Goal: Information Seeking & Learning: Understand process/instructions

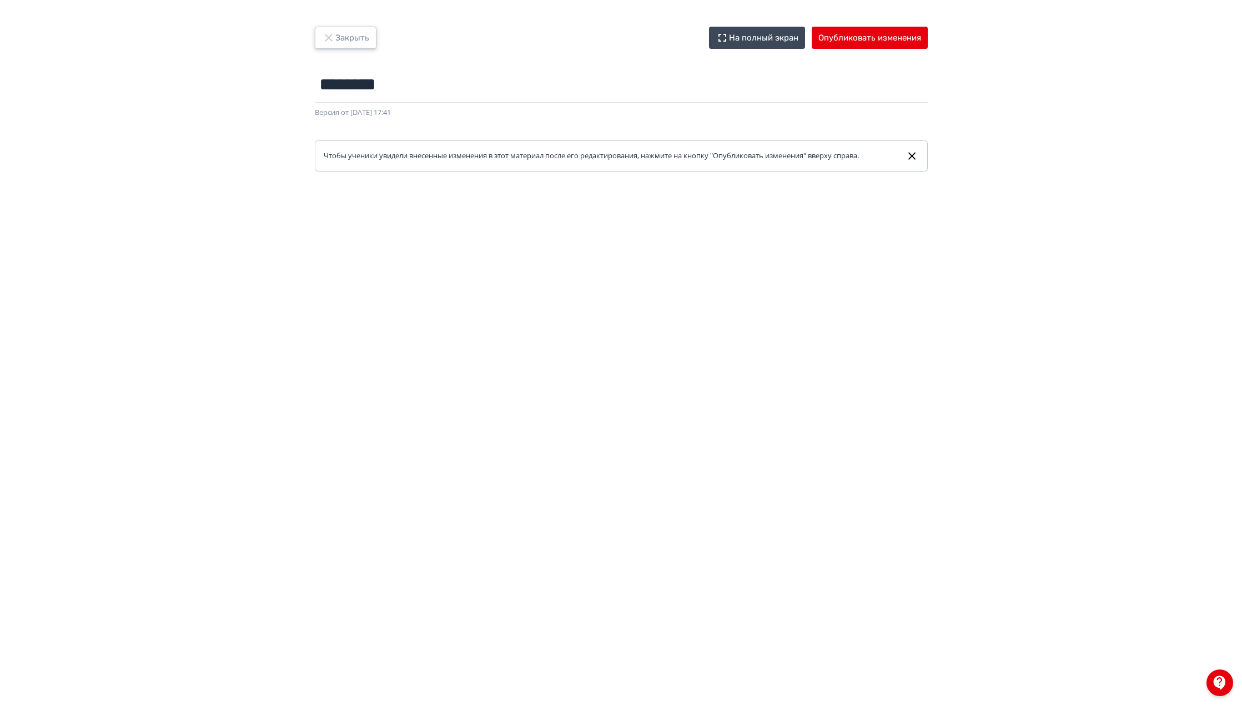
click at [357, 43] on button "Закрыть" at bounding box center [346, 38] width 62 height 22
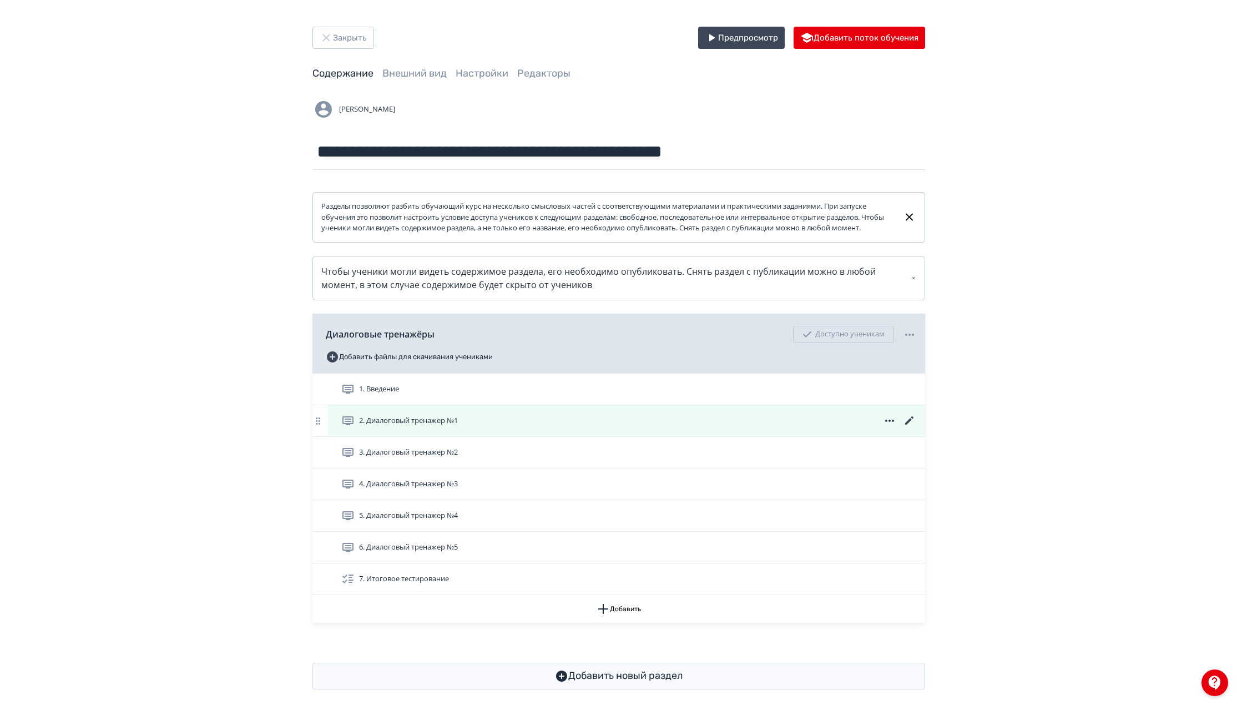
click at [912, 427] on icon at bounding box center [909, 420] width 13 height 13
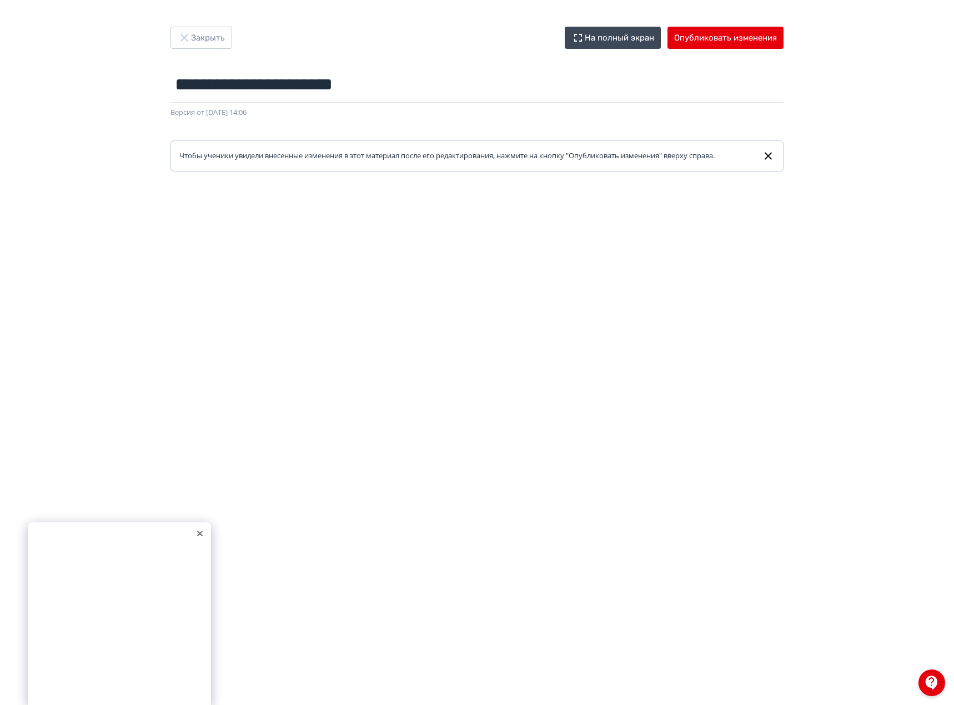
click at [203, 528] on div at bounding box center [199, 533] width 17 height 17
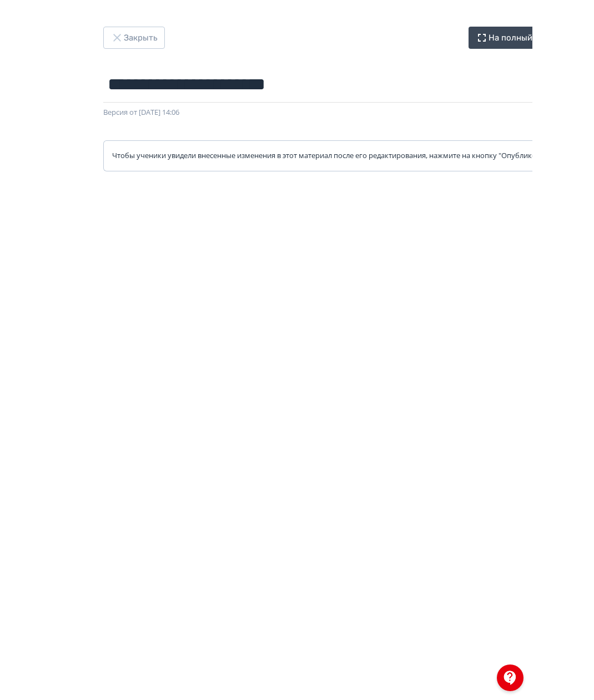
scroll to position [4, 0]
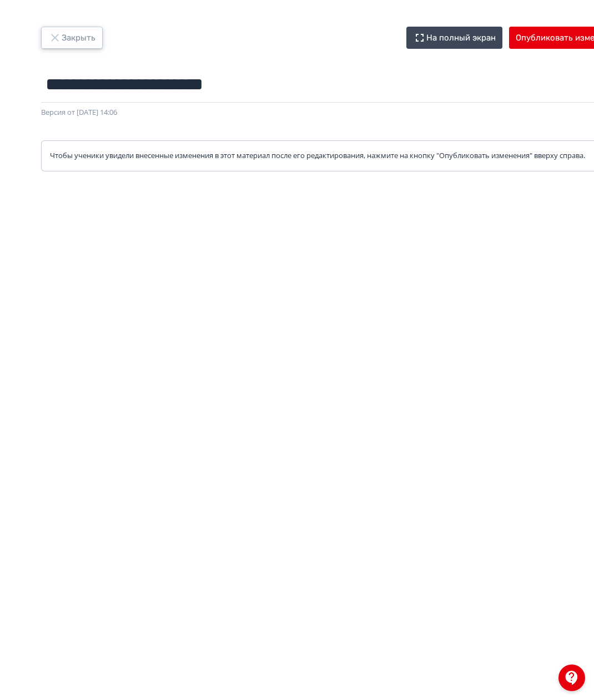
click at [72, 37] on button "Закрыть" at bounding box center [72, 38] width 62 height 22
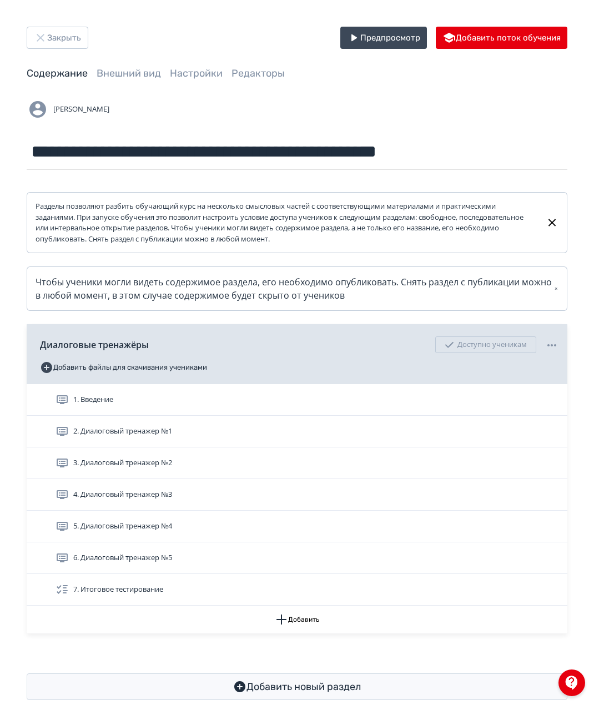
click at [155, 425] on span "2. Диалоговый тренажер №1" at bounding box center [116, 431] width 121 height 13
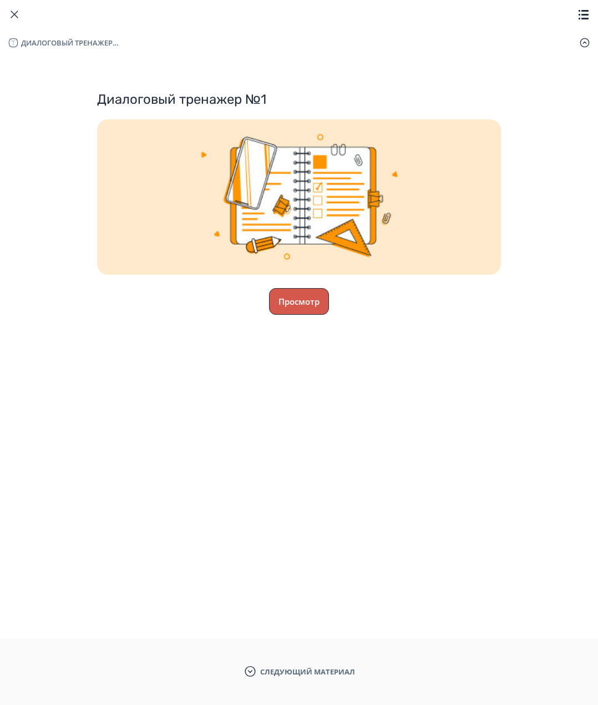
click at [270, 309] on button "Просмотр" at bounding box center [299, 301] width 60 height 27
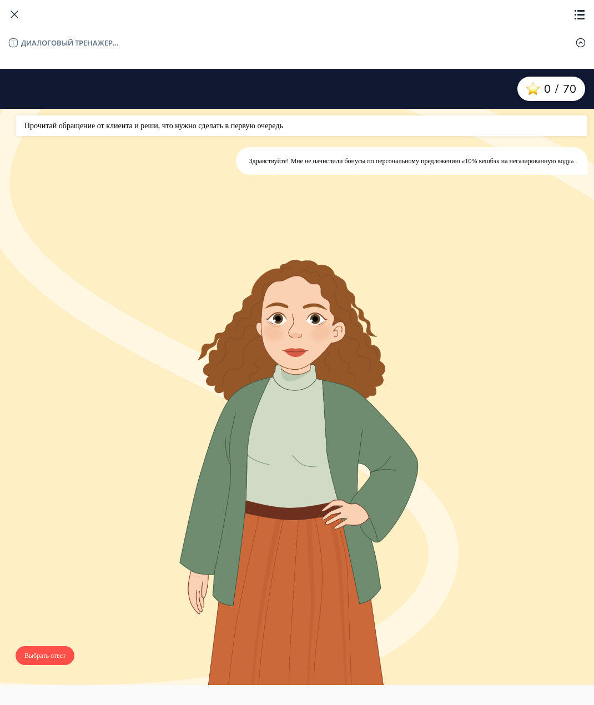
click at [53, 659] on button "Выбрать ответ" at bounding box center [45, 655] width 59 height 19
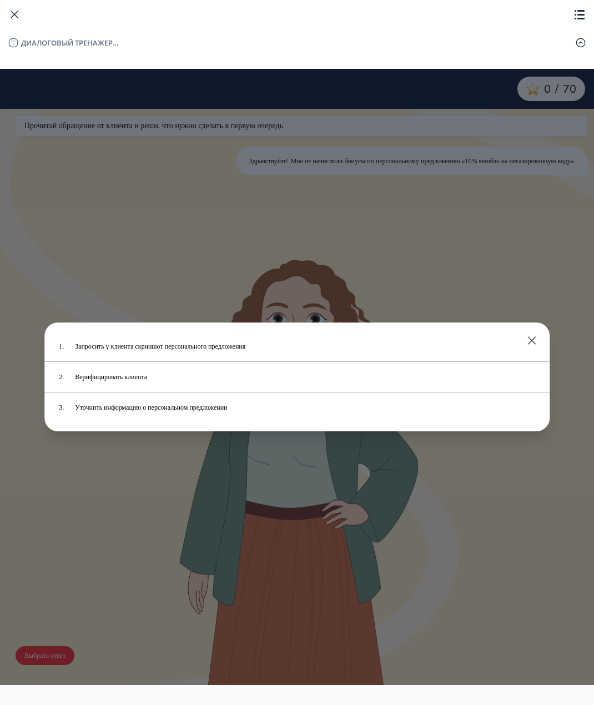
click at [229, 507] on div "1. Запросить у клиента скриншот персонального предложения 2. Верифицировать кли…" at bounding box center [297, 377] width 594 height 616
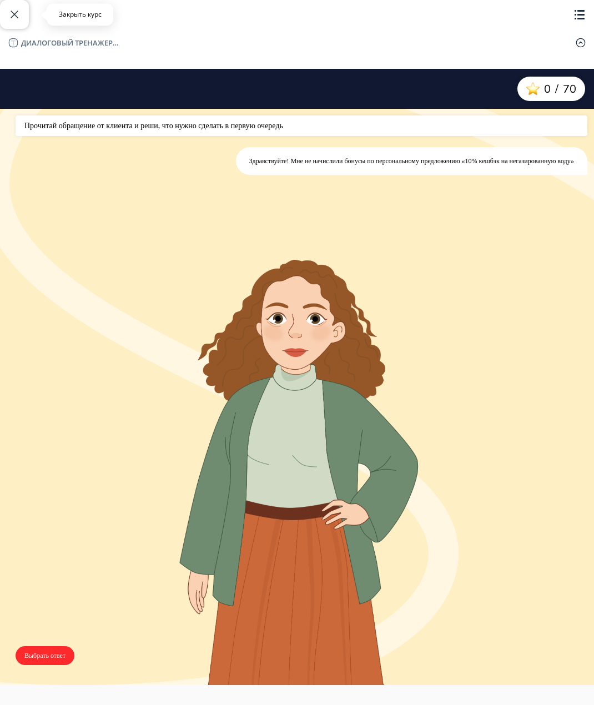
click at [13, 12] on span "button" at bounding box center [14, 14] width 13 height 13
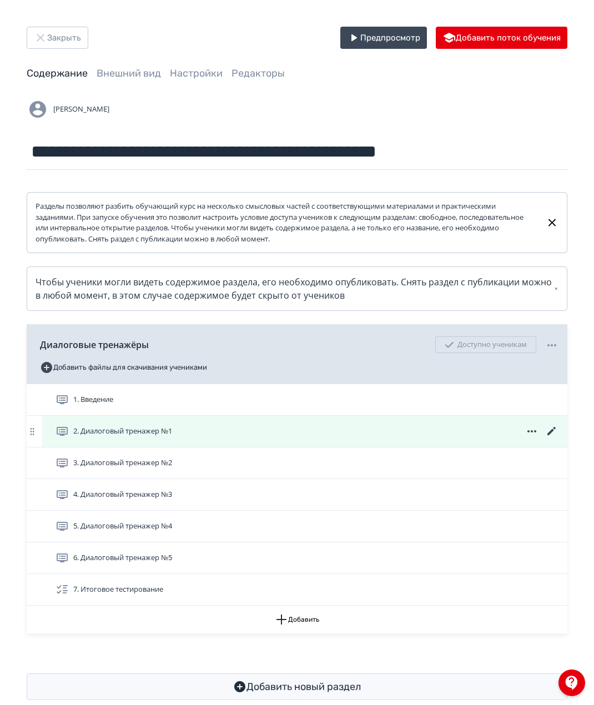
click at [550, 430] on icon at bounding box center [551, 431] width 13 height 13
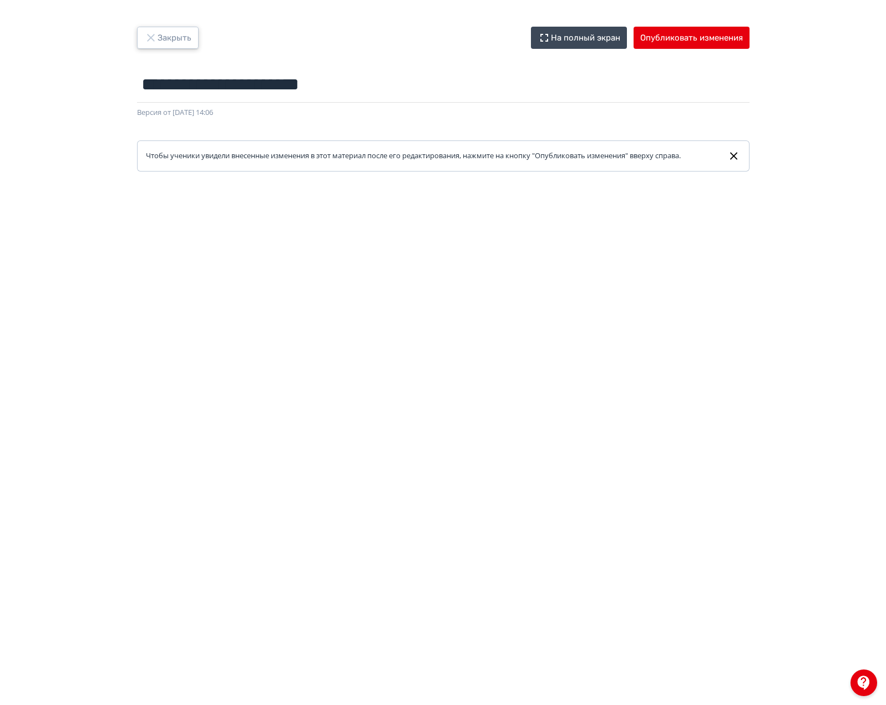
click at [155, 38] on icon "button" at bounding box center [150, 37] width 13 height 13
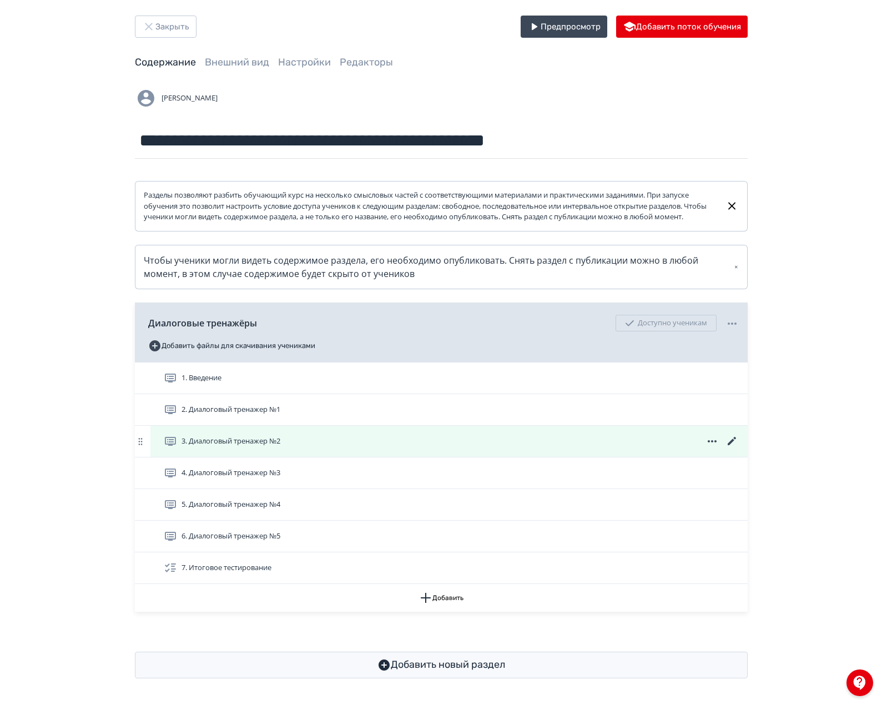
scroll to position [22, 0]
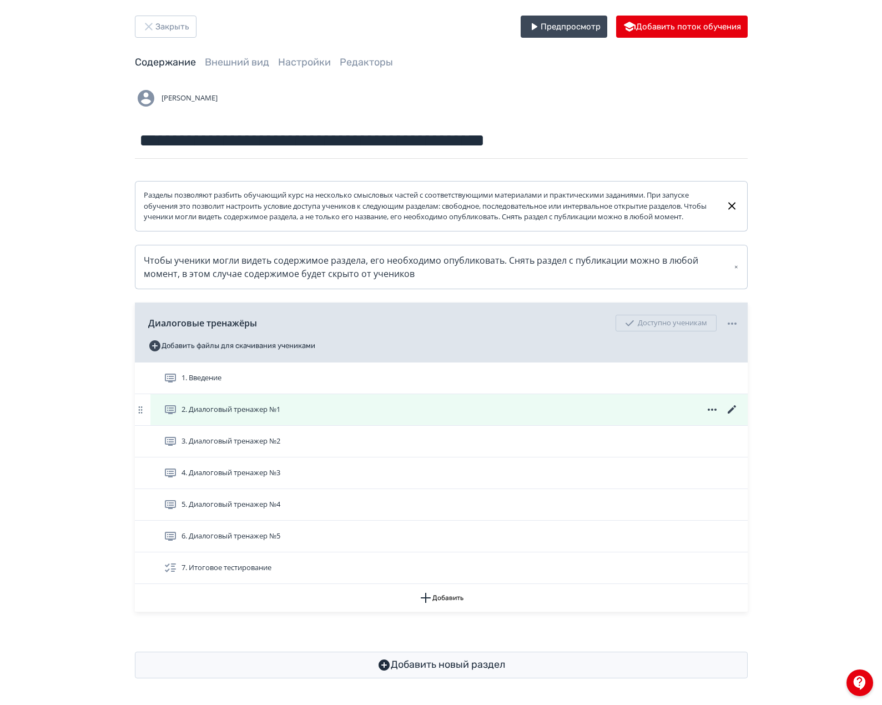
click at [582, 412] on div "2. Диалоговый тренажер №1" at bounding box center [451, 409] width 575 height 13
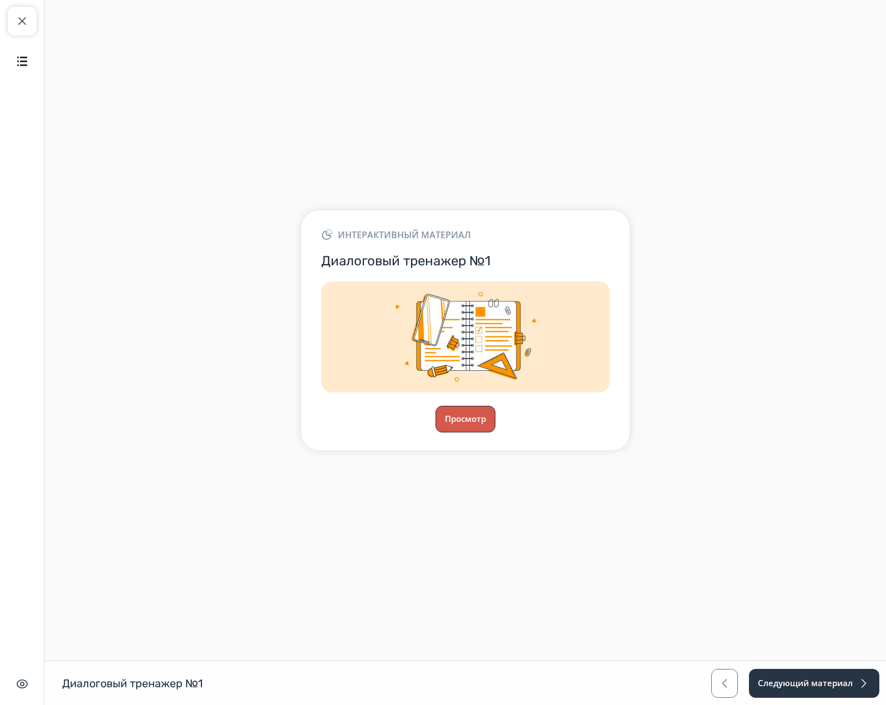
click at [450, 421] on button "Просмотр" at bounding box center [466, 419] width 60 height 27
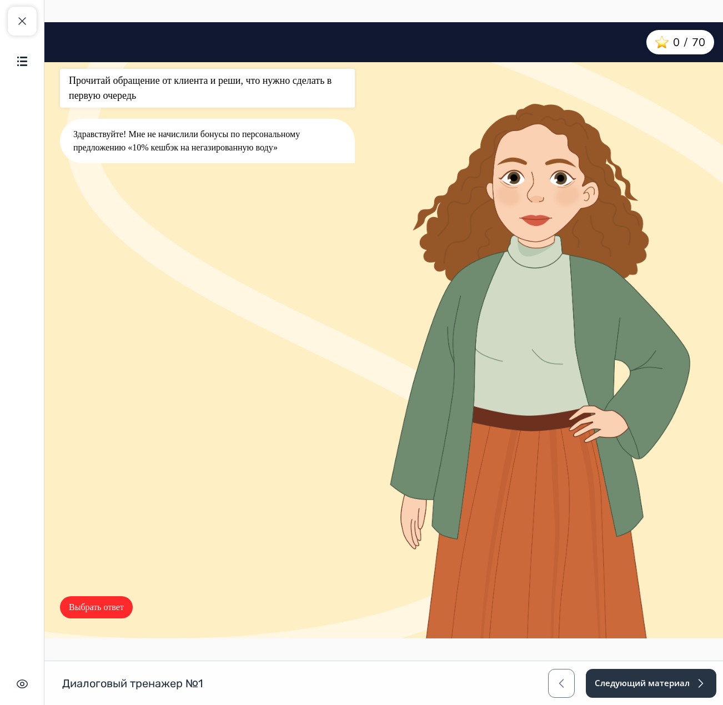
click at [393, 253] on img at bounding box center [537, 366] width 361 height 543
click at [379, 375] on img at bounding box center [537, 366] width 361 height 543
click at [442, 280] on img at bounding box center [537, 366] width 361 height 543
click at [93, 605] on button "Выбрать ответ" at bounding box center [96, 607] width 73 height 22
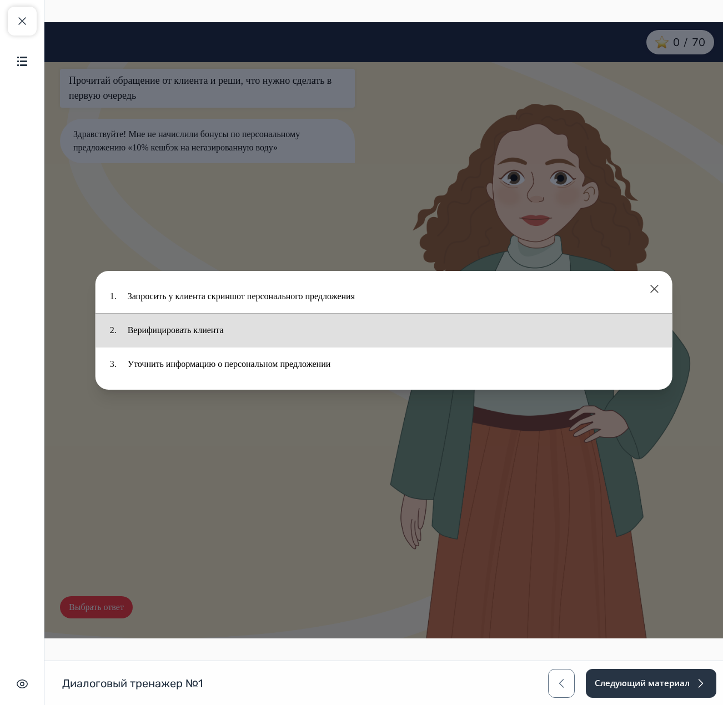
click at [252, 325] on button "Верифицировать клиента" at bounding box center [390, 330] width 541 height 22
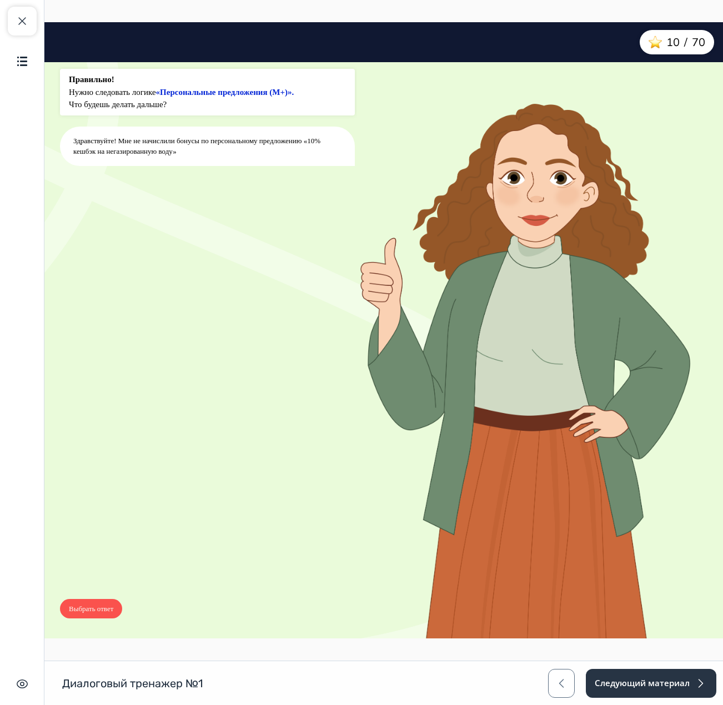
click at [83, 601] on button "Выбрать ответ" at bounding box center [91, 609] width 62 height 20
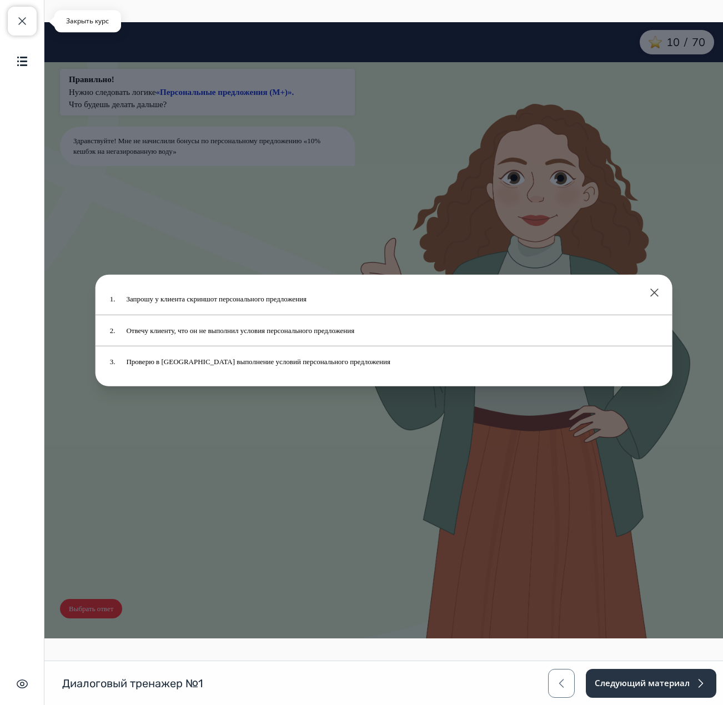
click at [24, 15] on span "button" at bounding box center [22, 20] width 13 height 13
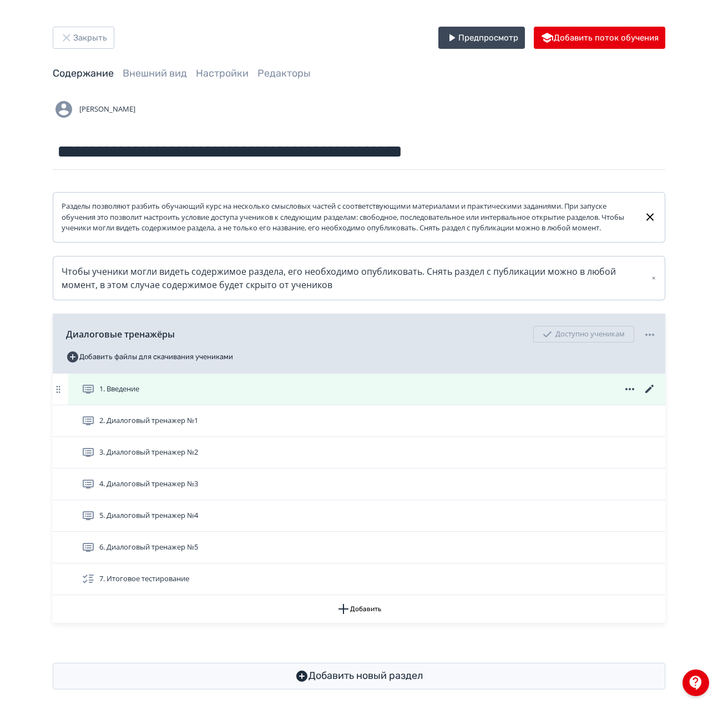
click at [159, 405] on div "1. Введение" at bounding box center [366, 389] width 597 height 31
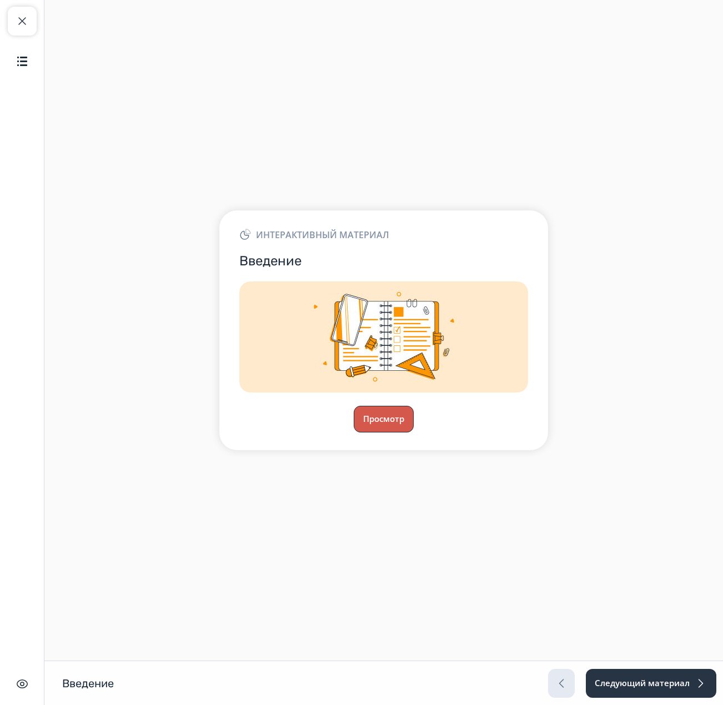
click at [382, 418] on button "Просмотр" at bounding box center [384, 419] width 60 height 27
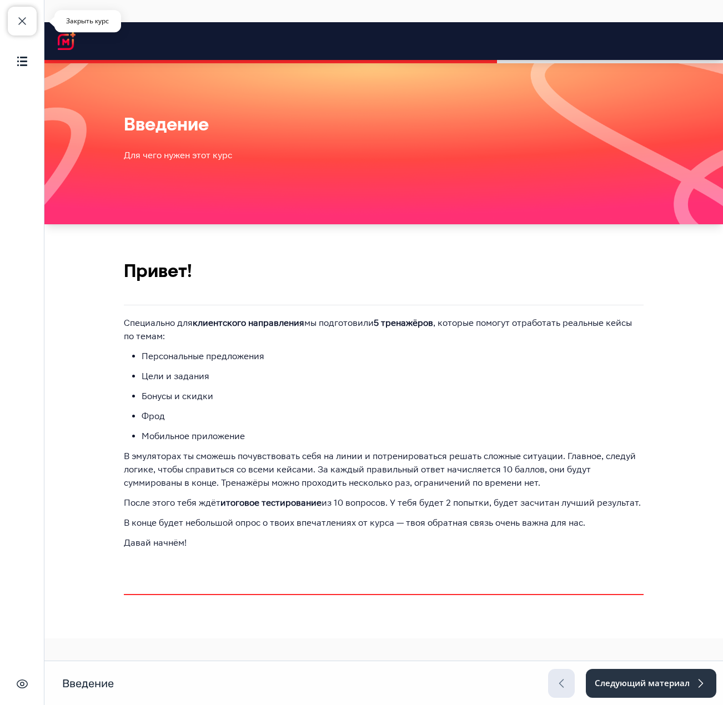
click at [17, 24] on span "button" at bounding box center [22, 20] width 13 height 13
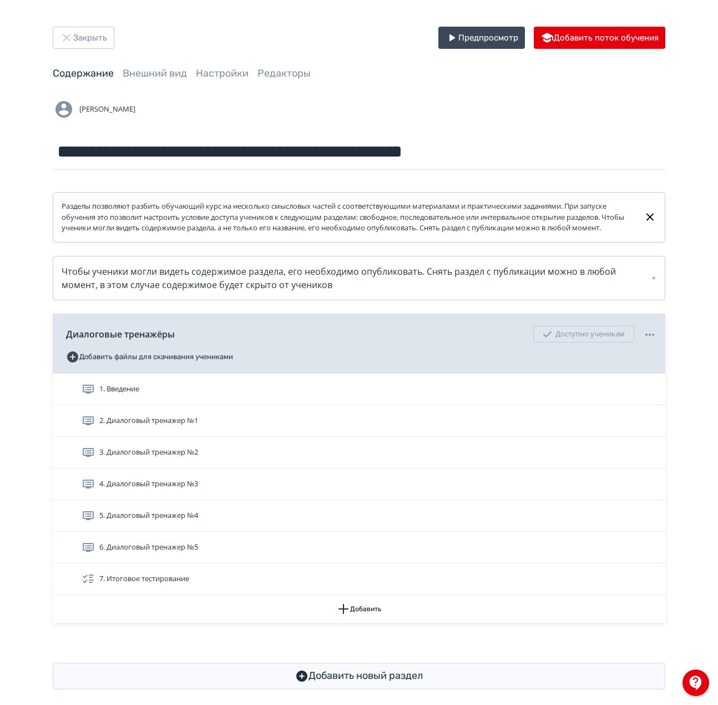
click at [179, 426] on span "2. Диалоговый тренажер №1" at bounding box center [148, 420] width 99 height 11
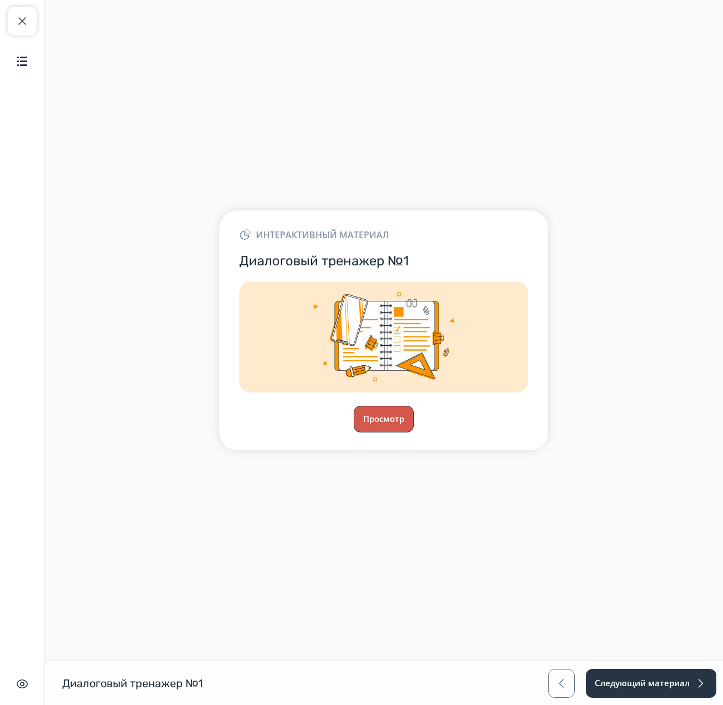
click at [370, 408] on button "Просмотр" at bounding box center [384, 419] width 60 height 27
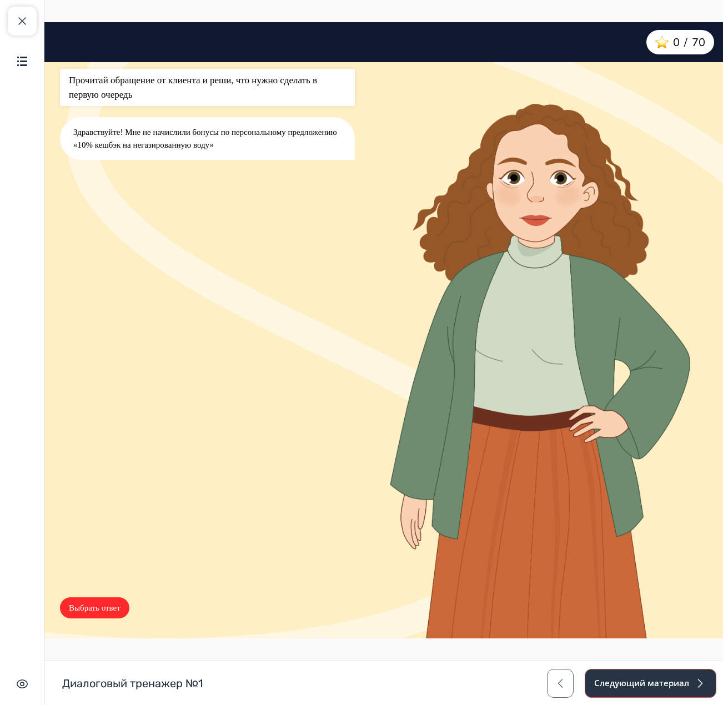
click at [652, 691] on button "Следующий материал" at bounding box center [650, 683] width 132 height 29
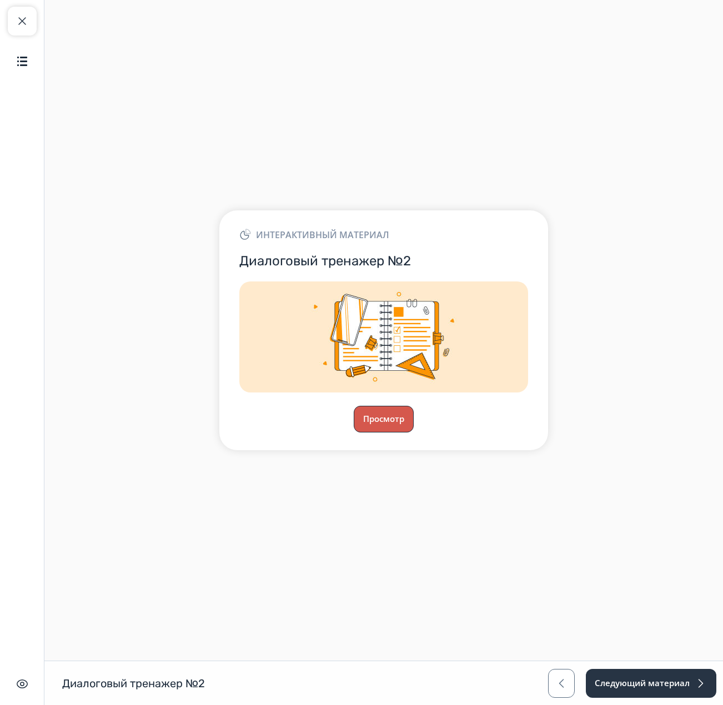
click at [380, 413] on button "Просмотр" at bounding box center [384, 419] width 60 height 27
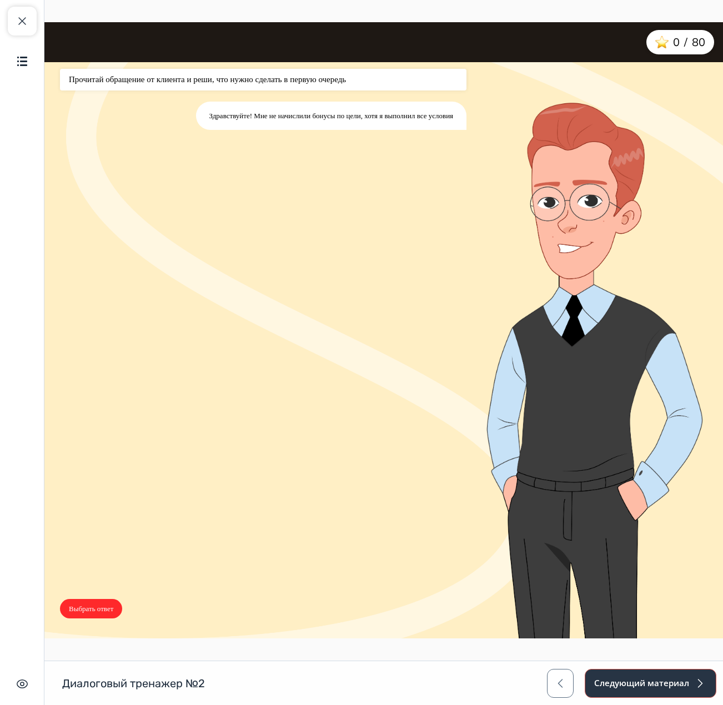
click at [666, 685] on button "Следующий материал" at bounding box center [650, 683] width 132 height 29
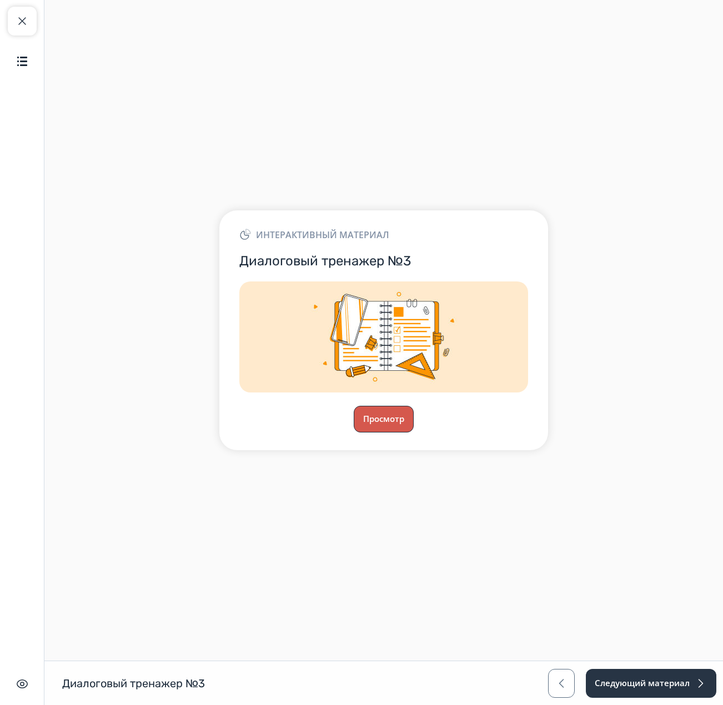
click at [390, 428] on button "Просмотр" at bounding box center [384, 419] width 60 height 27
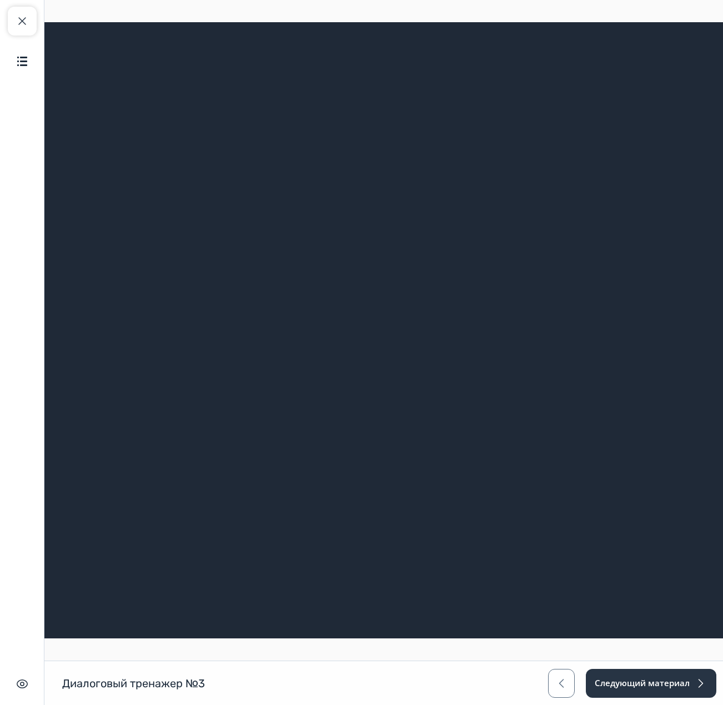
click at [17, 6] on div "Закрыть курс Содержание Скрыть интерфейс" at bounding box center [22, 352] width 44 height 705
click at [26, 16] on span "button" at bounding box center [22, 20] width 13 height 13
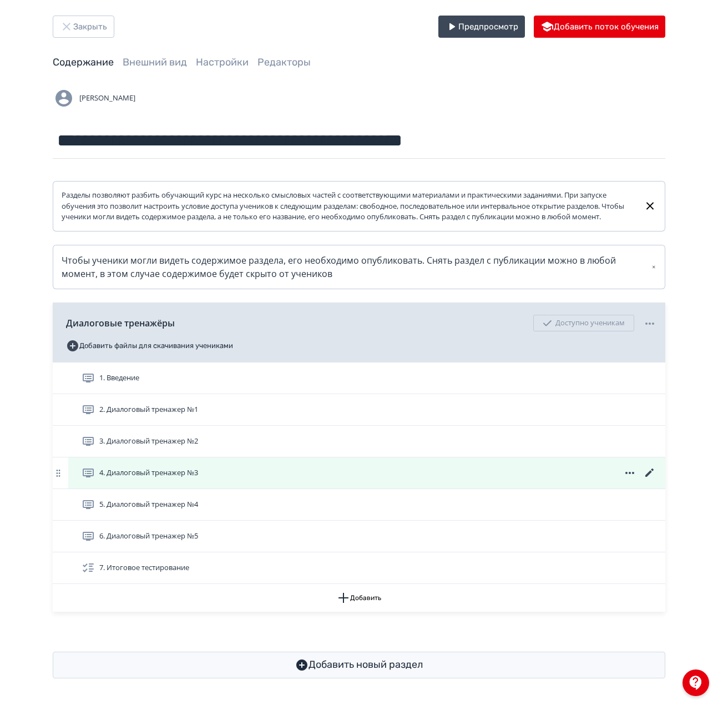
scroll to position [22, 0]
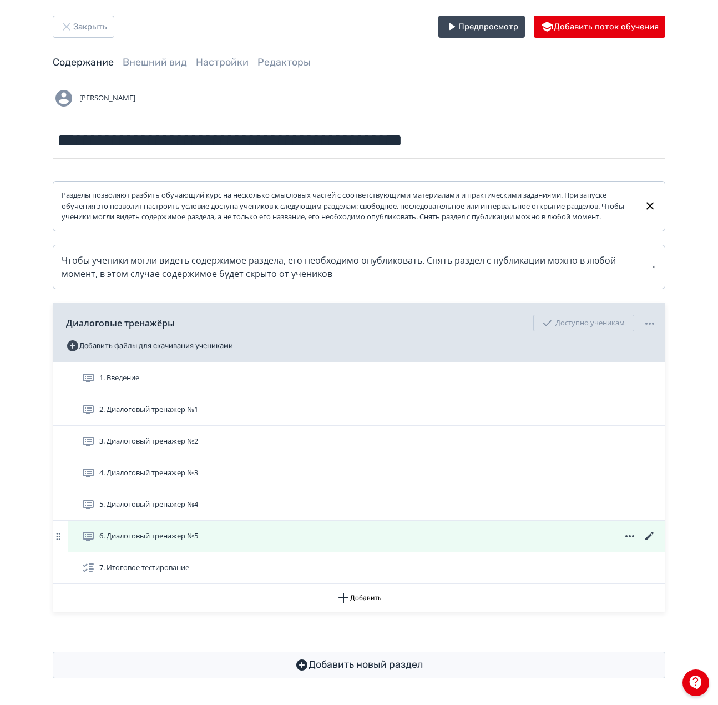
click at [187, 542] on span "6. Диалоговый тренажер №5" at bounding box center [142, 535] width 121 height 13
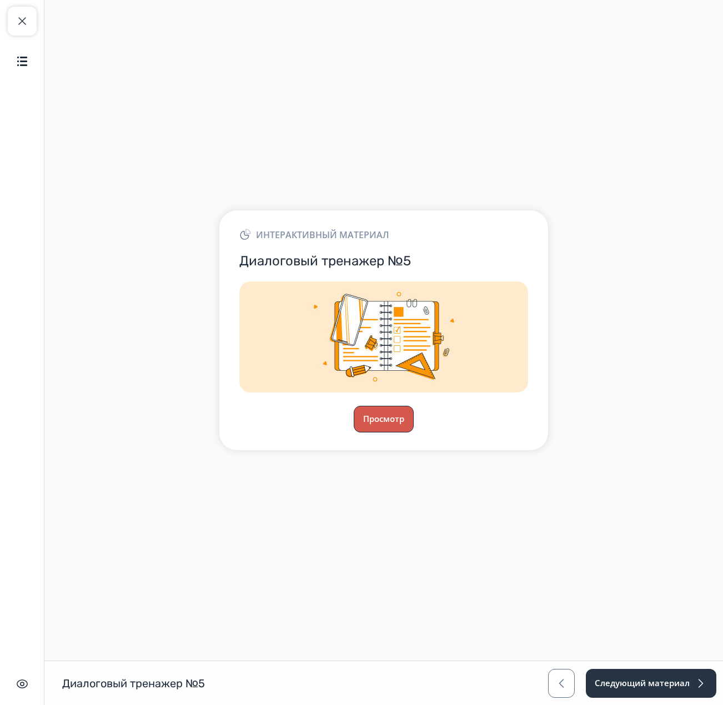
click at [398, 416] on button "Просмотр" at bounding box center [384, 419] width 60 height 27
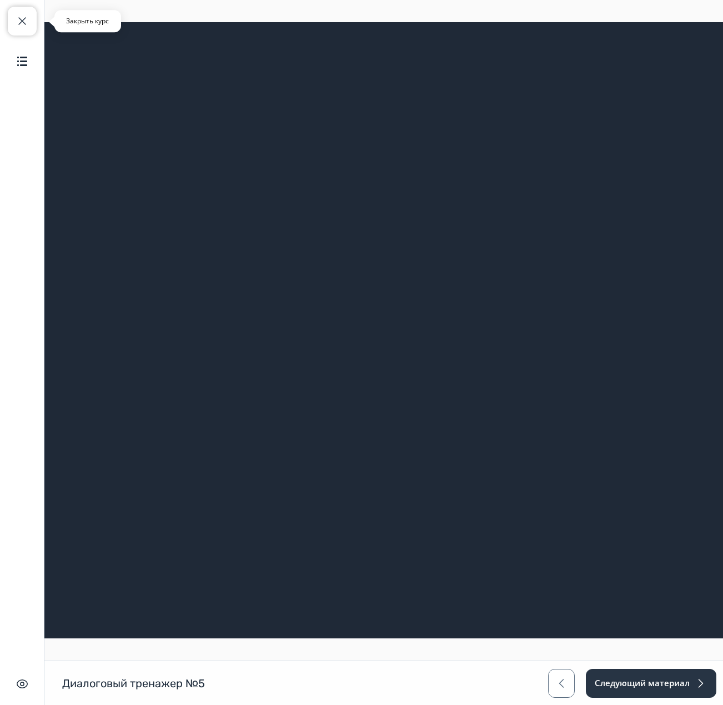
click at [28, 24] on span "button" at bounding box center [22, 20] width 13 height 13
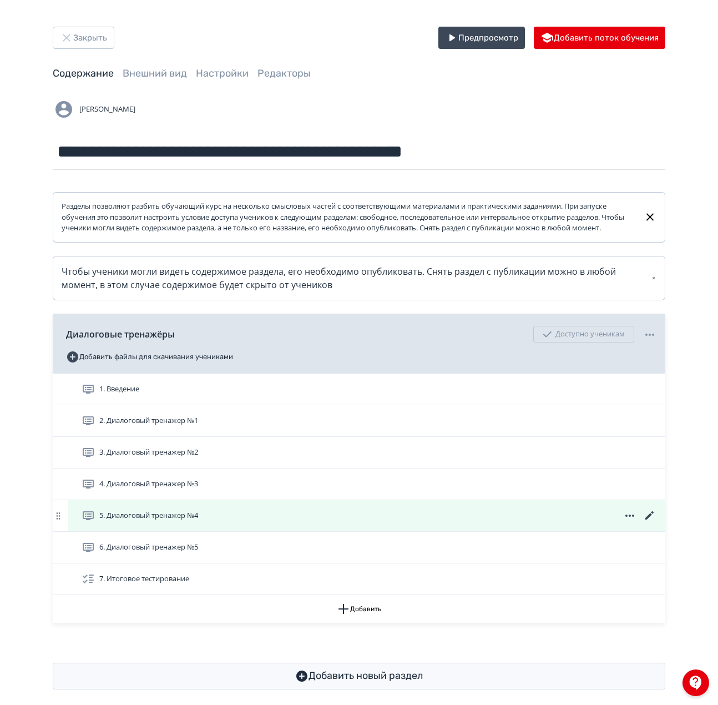
click at [179, 521] on span "5. Диалоговый тренажер №4" at bounding box center [148, 515] width 99 height 11
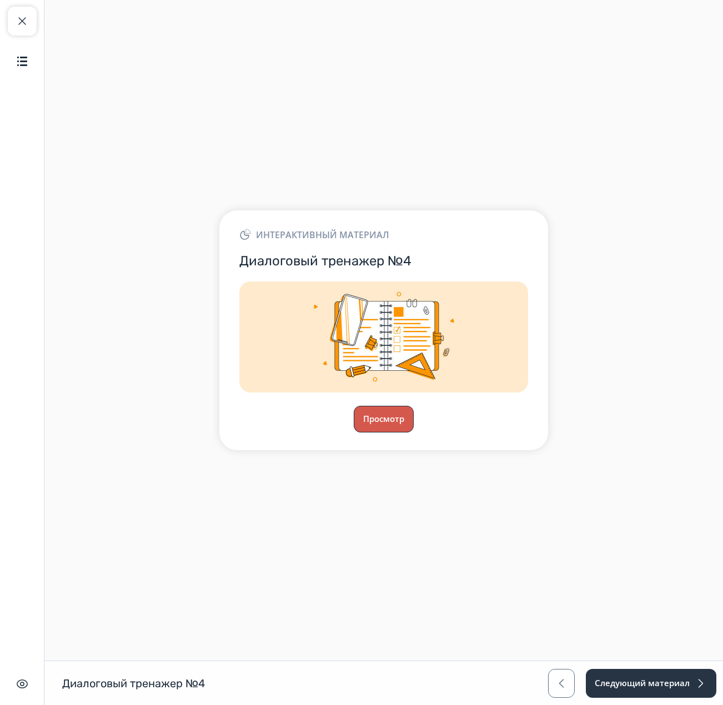
click at [390, 409] on button "Просмотр" at bounding box center [384, 419] width 60 height 27
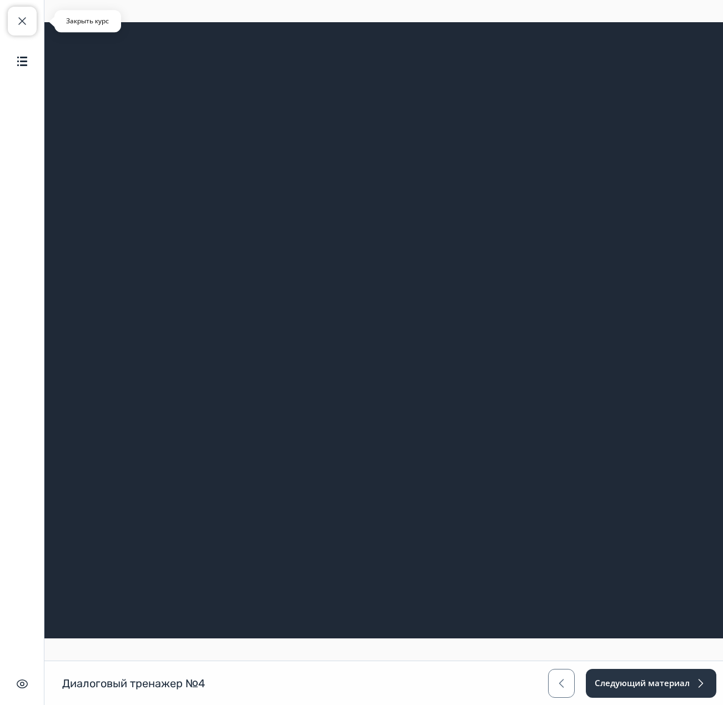
click at [18, 17] on span "button" at bounding box center [22, 20] width 13 height 13
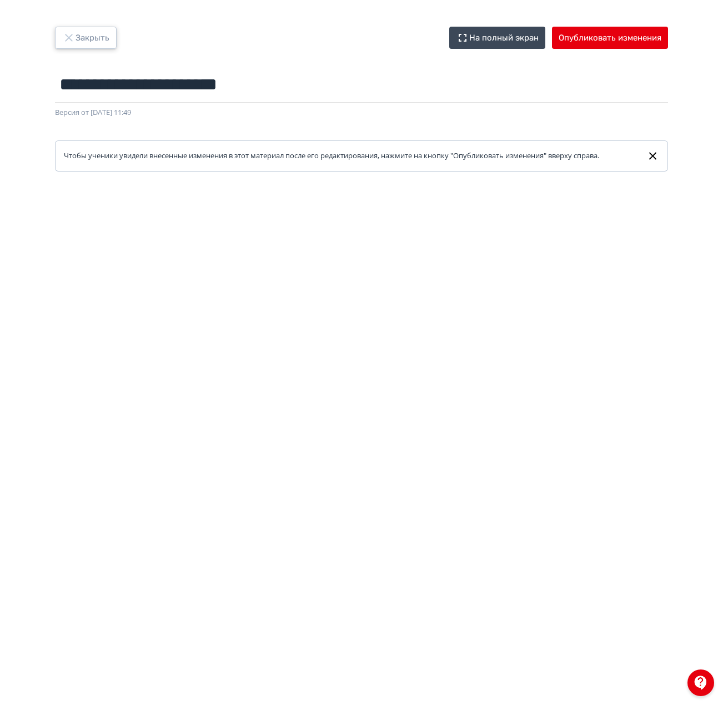
click at [90, 27] on button "Закрыть" at bounding box center [86, 38] width 62 height 22
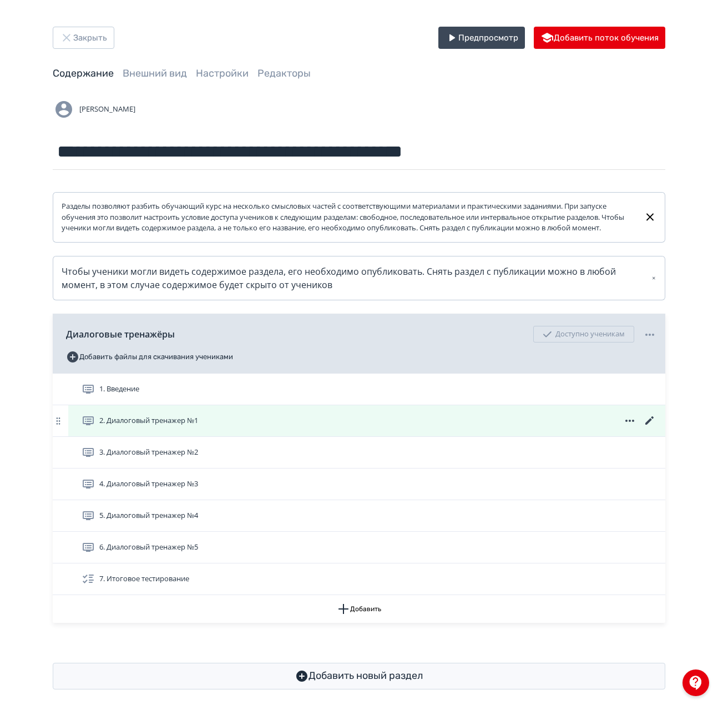
click at [180, 423] on div "2. Диалоговый тренажер №1" at bounding box center [366, 420] width 597 height 31
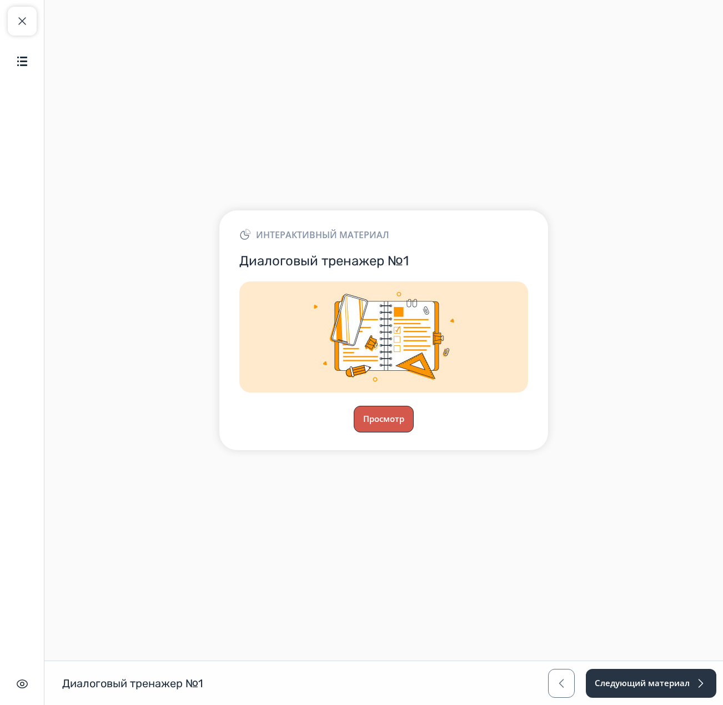
click at [386, 427] on button "Просмотр" at bounding box center [384, 419] width 60 height 27
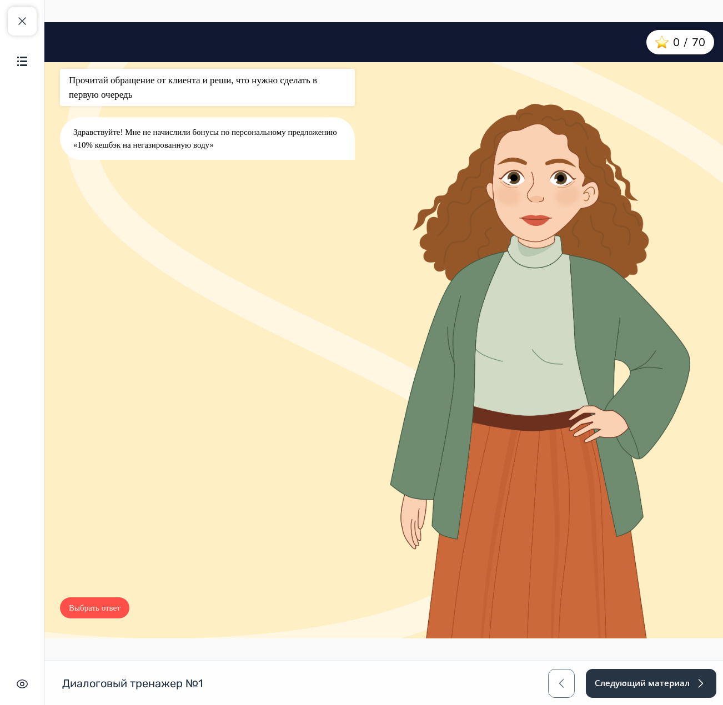
click at [102, 608] on button "Выбрать ответ" at bounding box center [94, 608] width 69 height 22
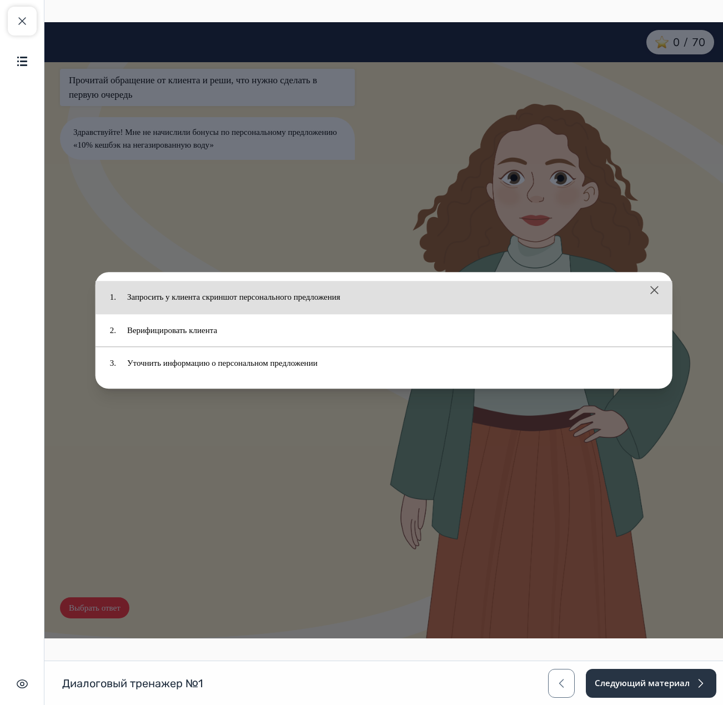
click at [228, 307] on button "Запросить у клиента скриншот персонального предложения" at bounding box center [389, 297] width 541 height 22
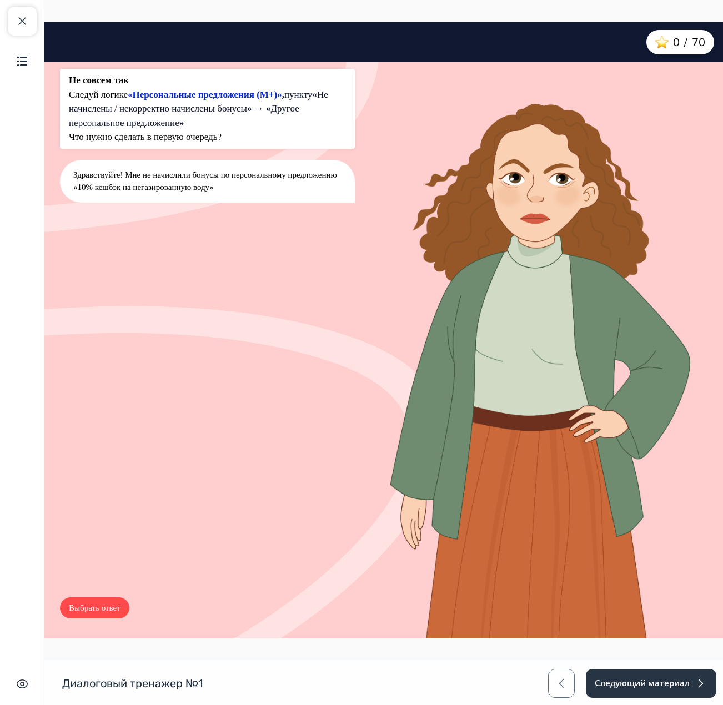
click at [119, 605] on button "Выбрать ответ" at bounding box center [94, 608] width 69 height 22
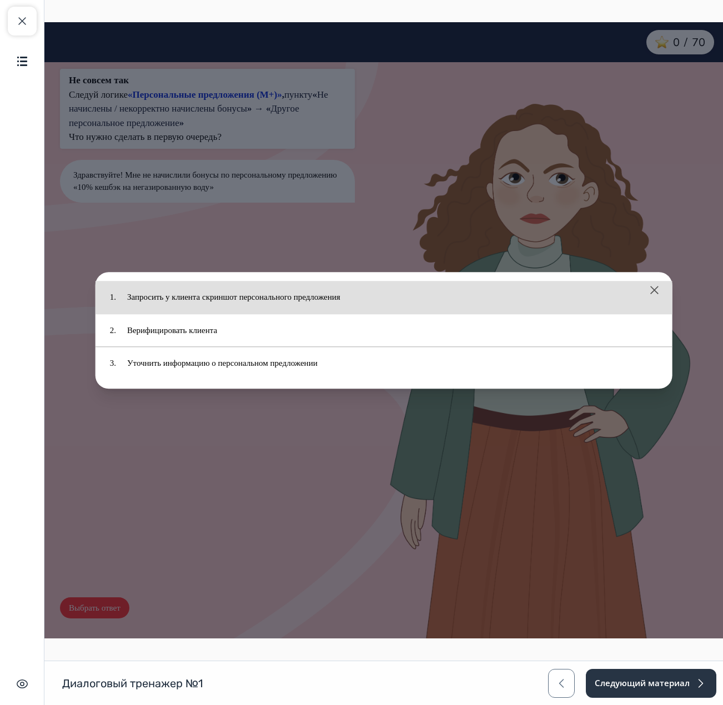
click at [252, 304] on button "Запросить у клиента скриншот персонального предложения" at bounding box center [389, 297] width 541 height 22
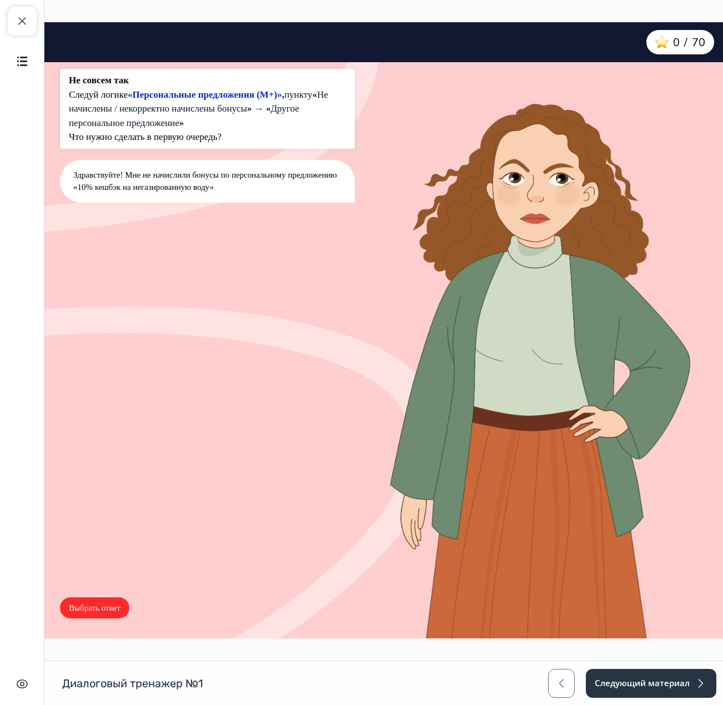
click at [124, 596] on div "Не совсем так Следуй логике «Персональные предложения (М+)» , пункту « Не начис…" at bounding box center [207, 353] width 299 height 572
click at [93, 623] on div "Не совсем так Следуй логике «Персональные предложения (М+)» , пункту « Не начис…" at bounding box center [207, 353] width 299 height 572
click at [102, 604] on button "Выбрать ответ" at bounding box center [94, 608] width 69 height 22
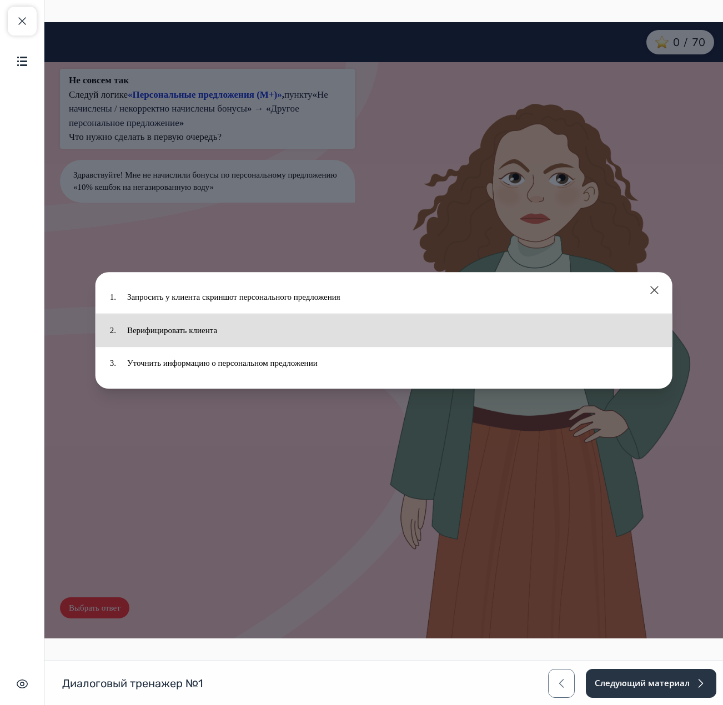
click at [230, 337] on button "Верифицировать клиента" at bounding box center [389, 331] width 541 height 22
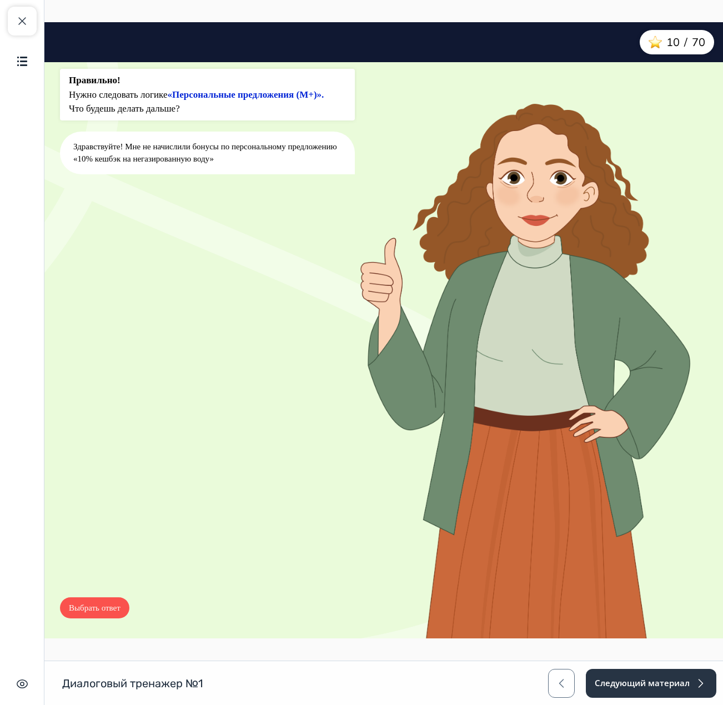
click at [102, 602] on button "Выбрать ответ" at bounding box center [94, 608] width 69 height 22
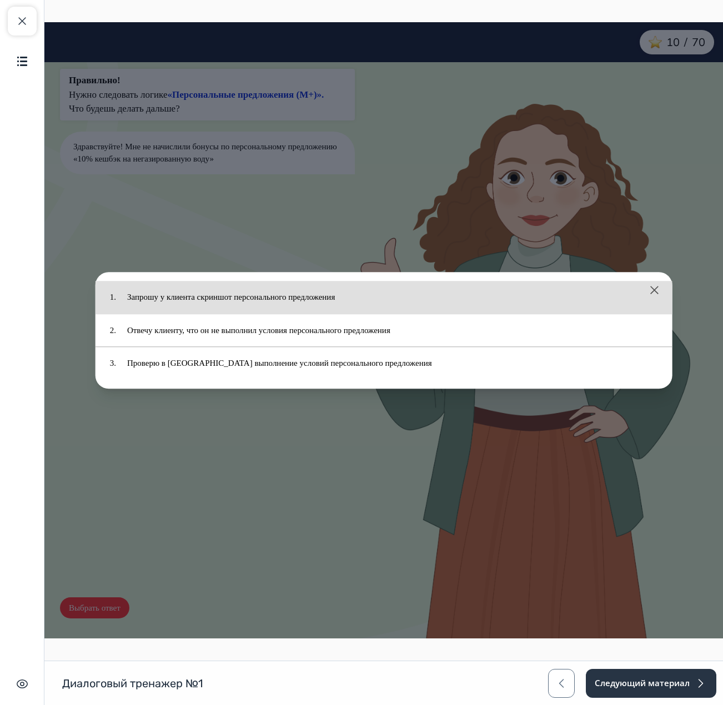
click at [263, 305] on button "Запрошу у клиента скриншот персонального предложения" at bounding box center [389, 297] width 541 height 22
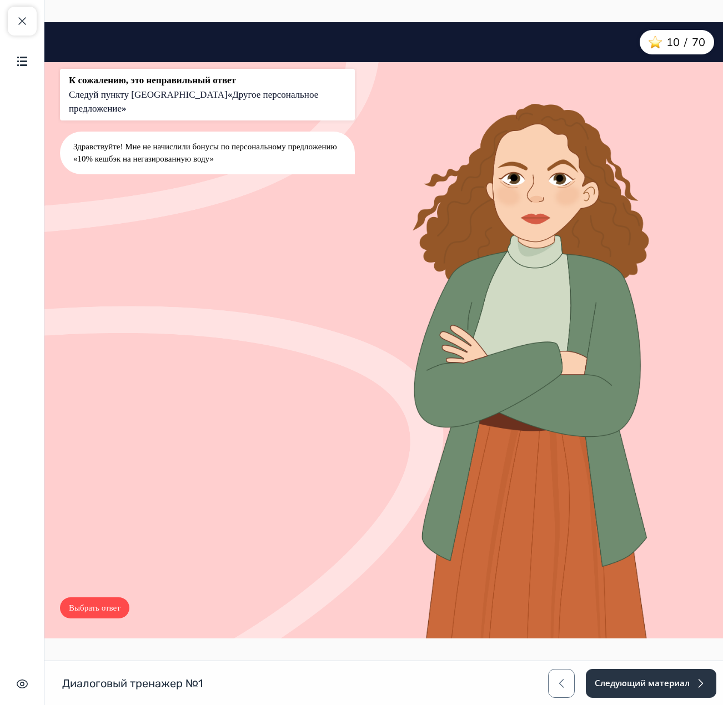
click at [91, 609] on button "Выбрать ответ" at bounding box center [94, 608] width 69 height 22
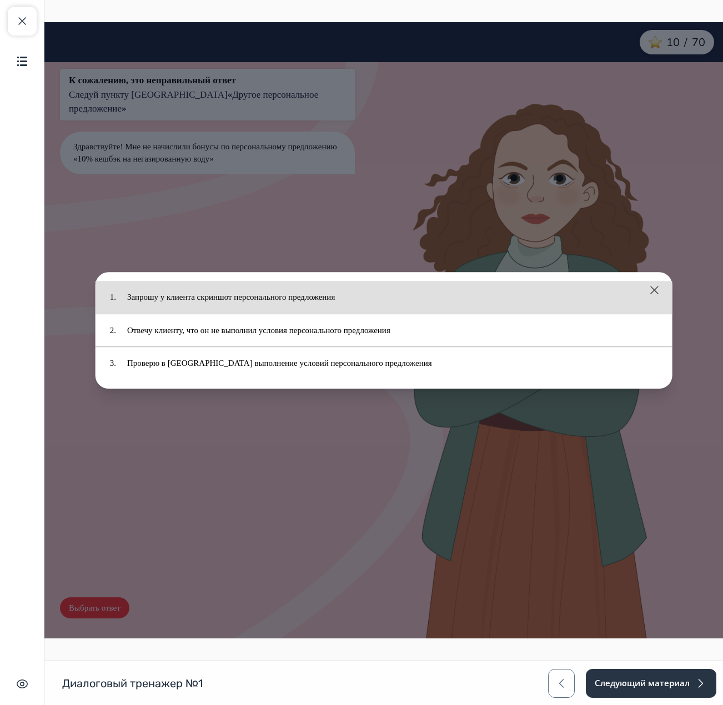
click at [211, 304] on button "Запрошу у клиента скриншот персонального предложения" at bounding box center [389, 297] width 541 height 22
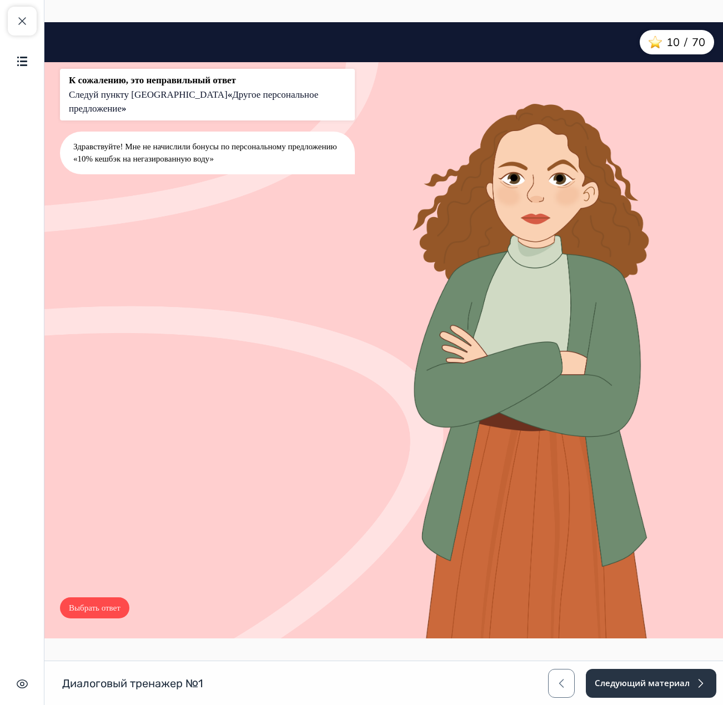
click at [99, 611] on button "Выбрать ответ" at bounding box center [94, 608] width 69 height 22
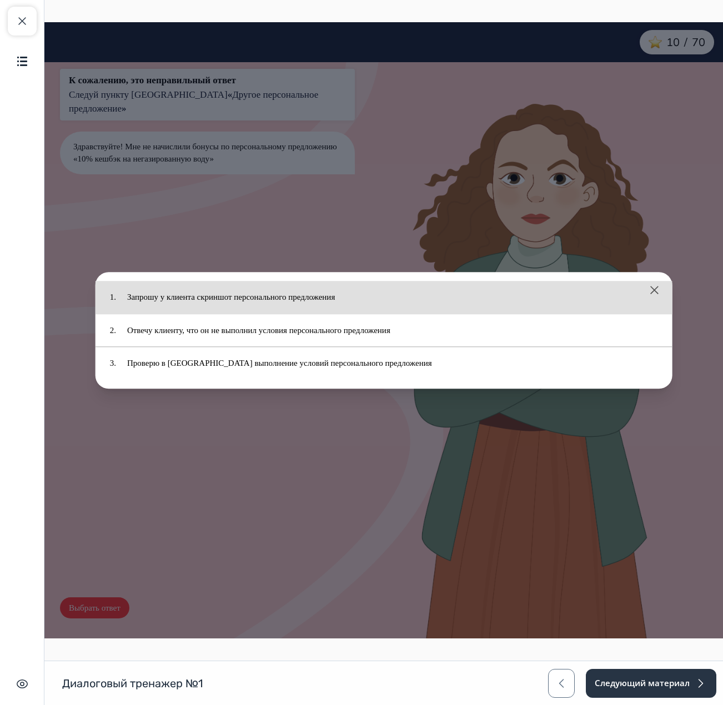
click at [223, 294] on button "Запрошу у клиента скриншот персонального предложения" at bounding box center [389, 297] width 541 height 22
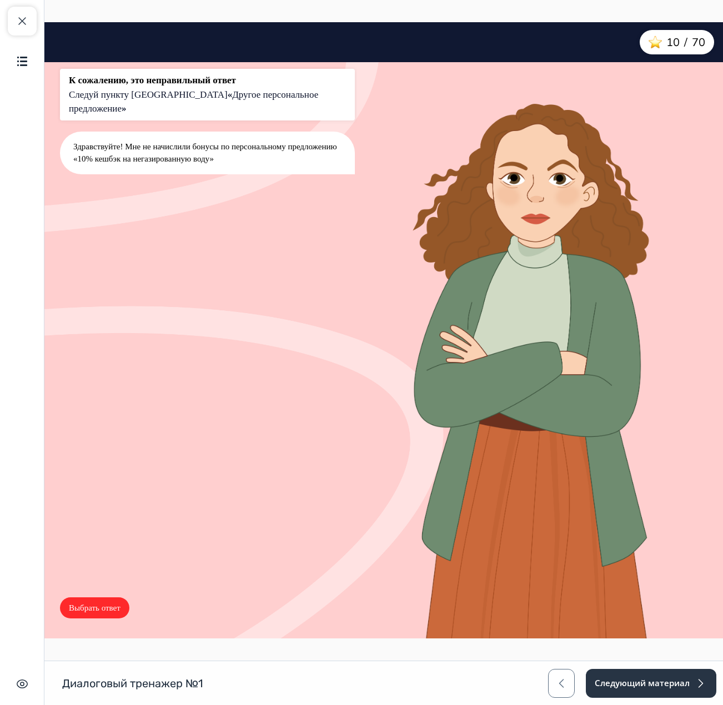
click at [100, 606] on button "Выбрать ответ" at bounding box center [94, 608] width 69 height 22
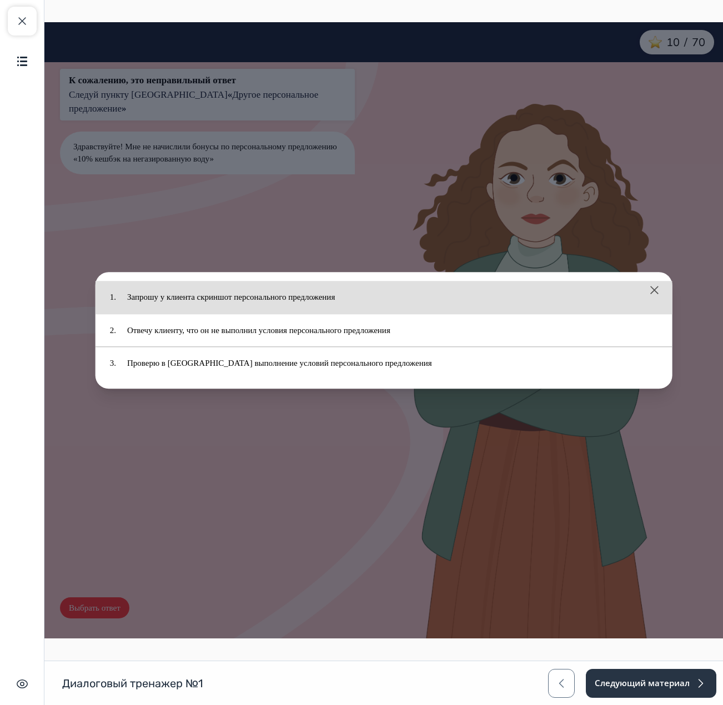
click at [261, 289] on button "Запрошу у клиента скриншот персонального предложения" at bounding box center [389, 297] width 541 height 22
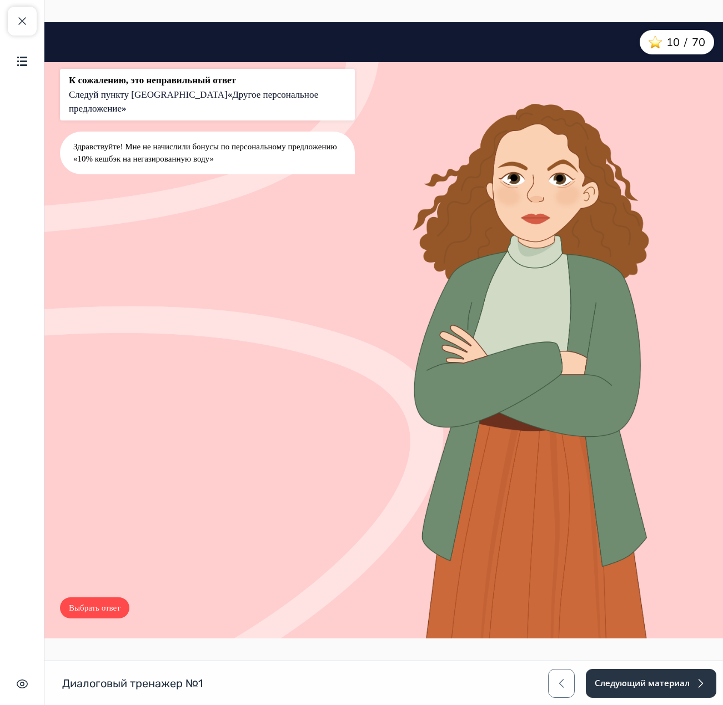
click at [114, 598] on button "Выбрать ответ" at bounding box center [94, 608] width 69 height 22
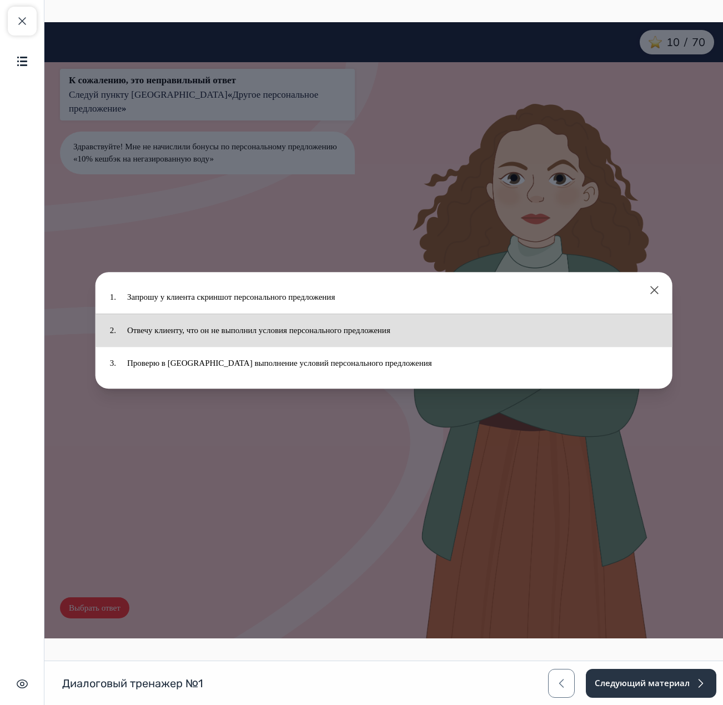
click at [289, 336] on button "Отвечу клиенту, что он не выполнил условия персонального предложения" at bounding box center [389, 331] width 541 height 22
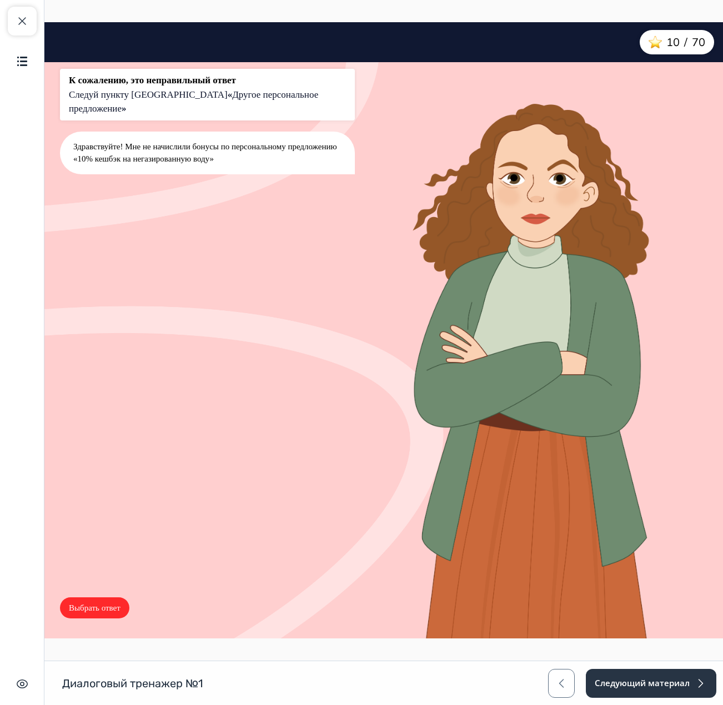
click at [118, 621] on div "К сожалению, это неправильный ответ Следуй пункту [GEOGRAPHIC_DATA] « Другое пе…" at bounding box center [207, 353] width 299 height 572
click at [86, 606] on button "Выбрать ответ" at bounding box center [94, 608] width 69 height 22
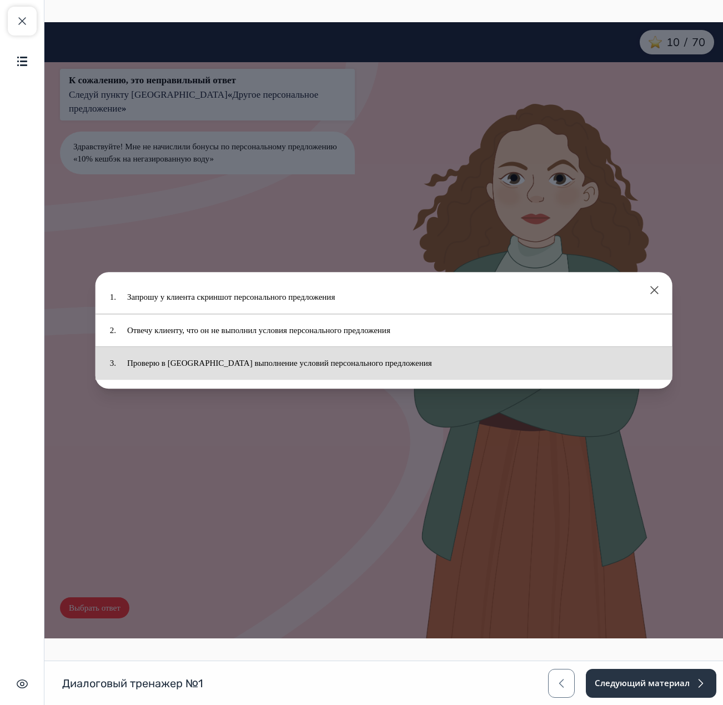
click at [321, 359] on button "Проверю в [GEOGRAPHIC_DATA] выполнение условий персонального предложения" at bounding box center [389, 363] width 541 height 22
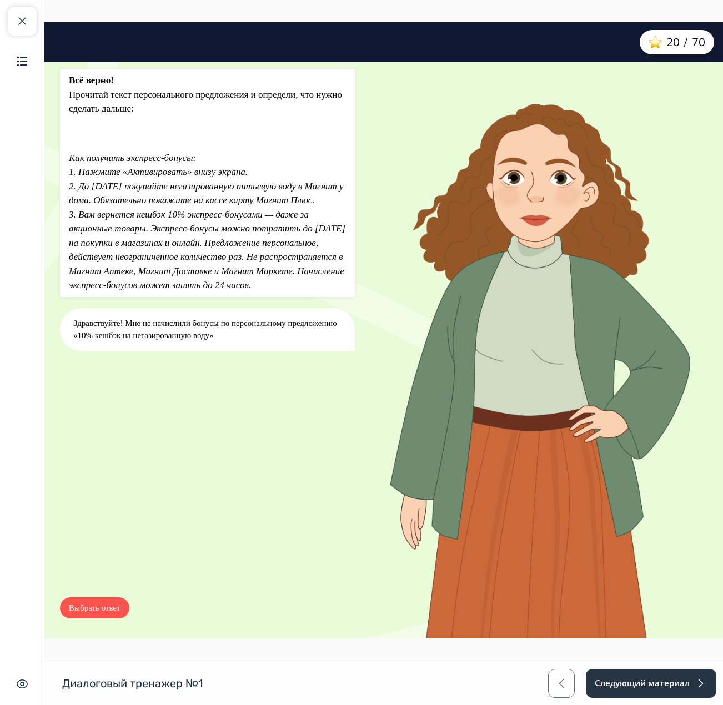
click at [95, 612] on button "Выбрать ответ" at bounding box center [94, 608] width 69 height 22
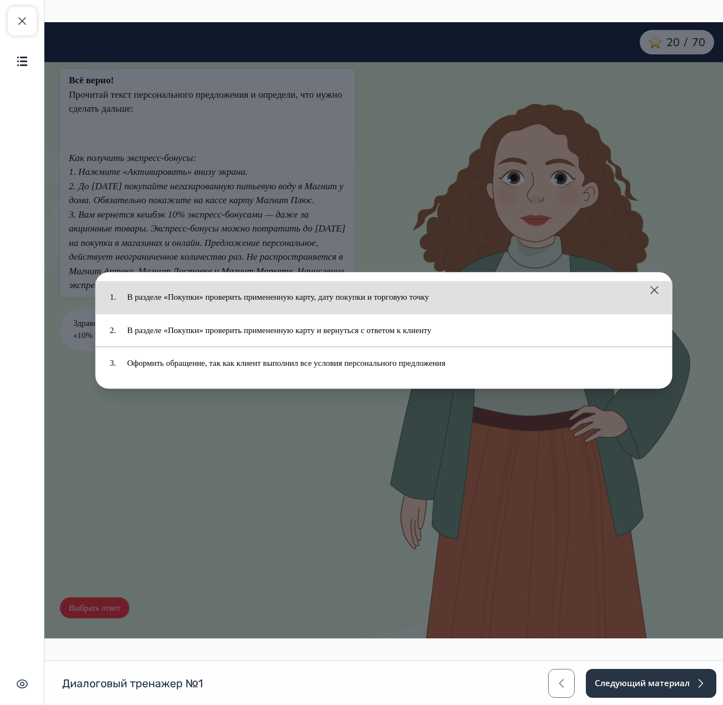
click at [311, 289] on button "В разделе «Покупки» проверить примененную карту, дату покупки и торговую точку" at bounding box center [389, 297] width 541 height 22
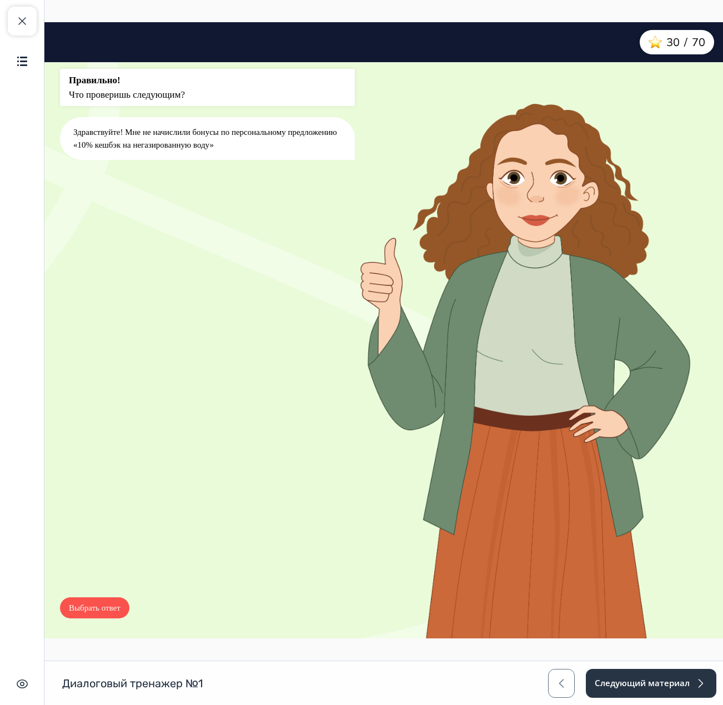
click at [107, 606] on button "Выбрать ответ" at bounding box center [94, 608] width 69 height 22
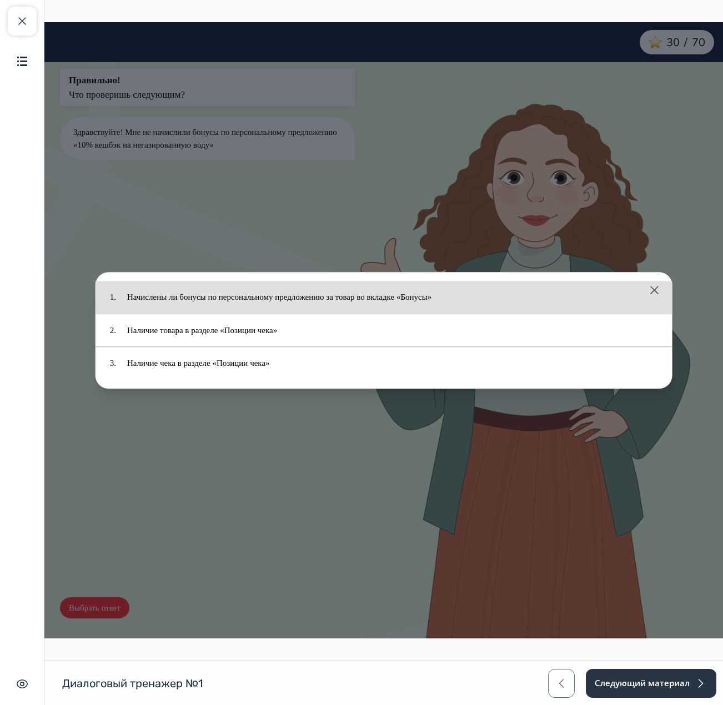
click at [335, 304] on button "Начислены ли бонусы по персональному предложению за товар во вкладке «Бонусы»" at bounding box center [389, 297] width 541 height 22
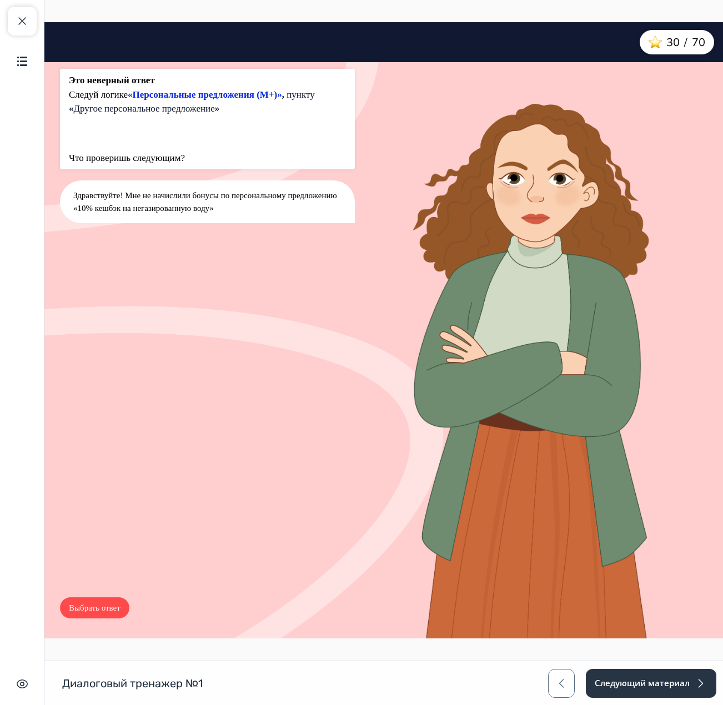
click at [94, 616] on button "Выбрать ответ" at bounding box center [94, 608] width 69 height 22
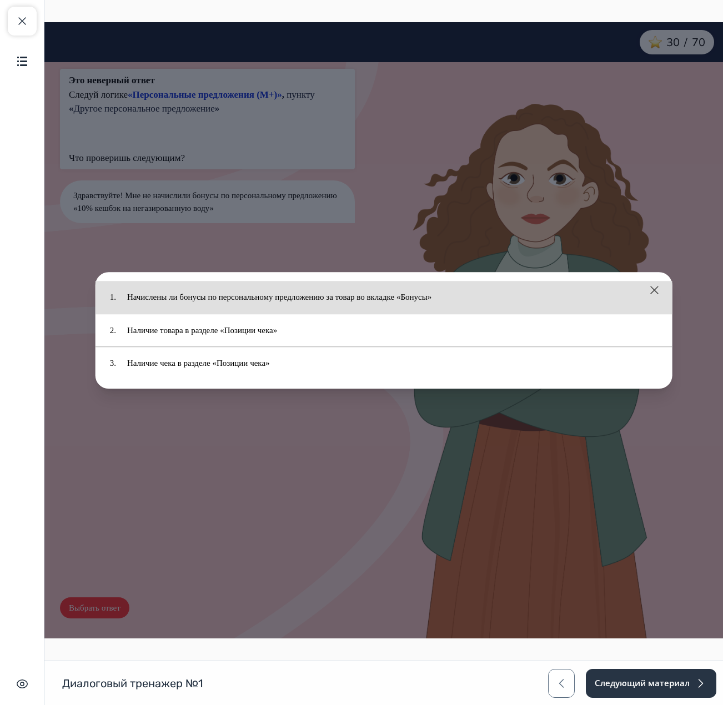
click at [309, 298] on button "Начислены ли бонусы по персональному предложению за товар во вкладке «Бонусы»" at bounding box center [389, 297] width 541 height 22
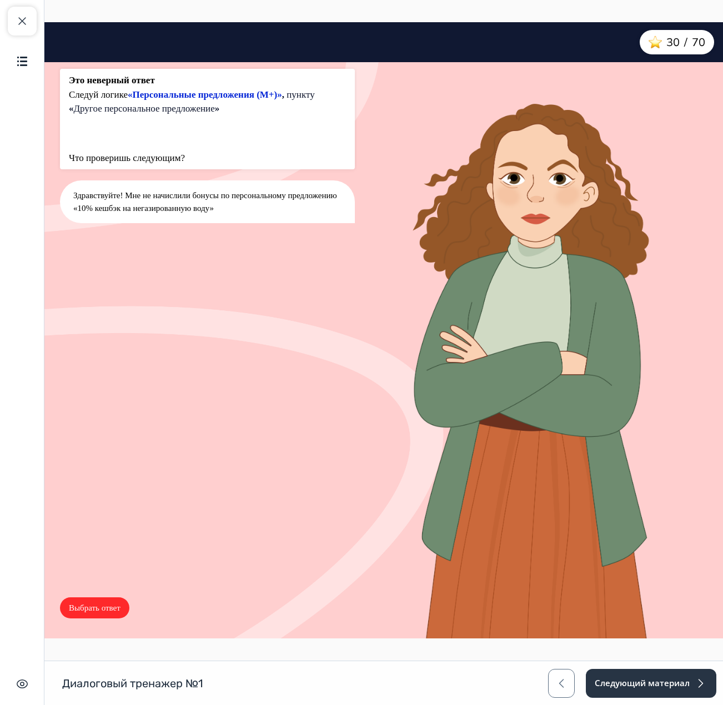
click at [98, 609] on button "Выбрать ответ" at bounding box center [94, 608] width 69 height 22
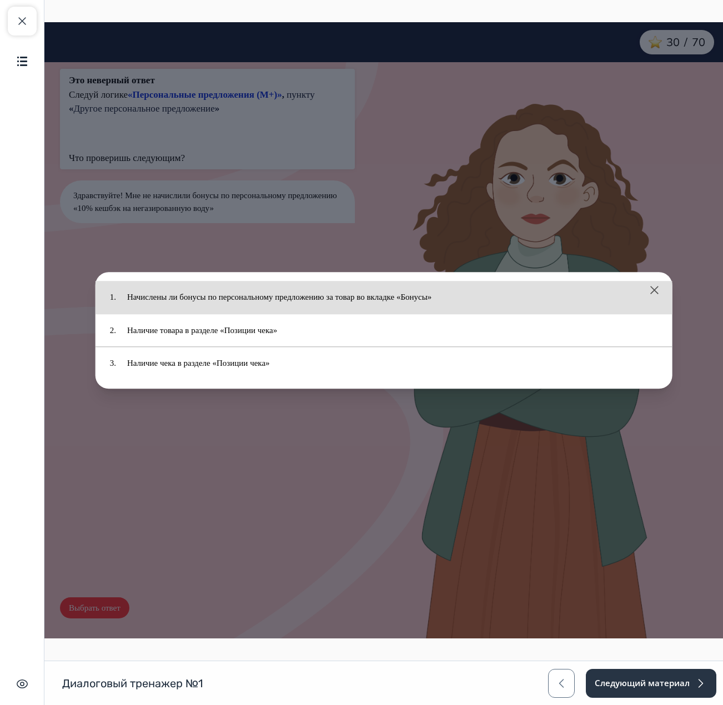
click at [252, 309] on div "1. Начислены ли бонусы по персональному предложению за товар во вкладке «Бонусы»" at bounding box center [383, 297] width 577 height 33
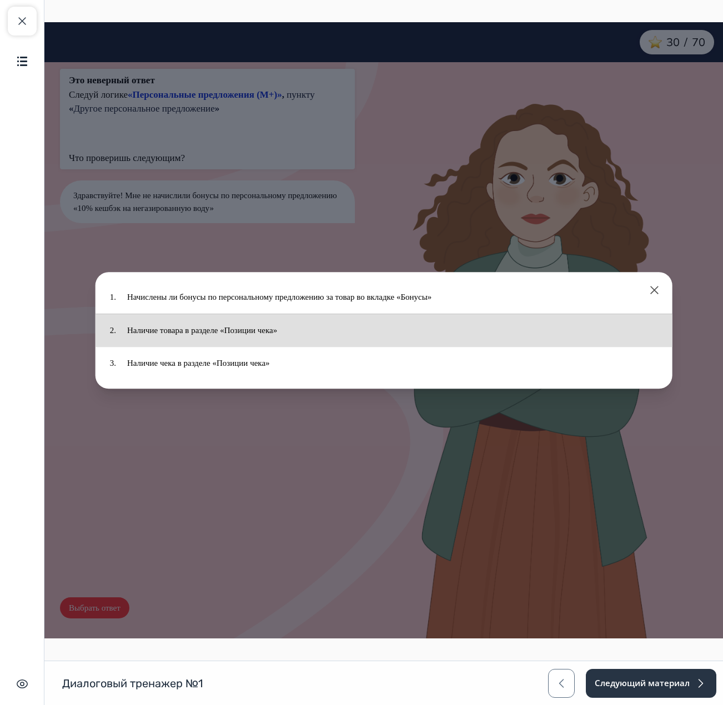
click at [253, 334] on button "Наличие товара в разделе «Позиции чека»" at bounding box center [389, 331] width 541 height 22
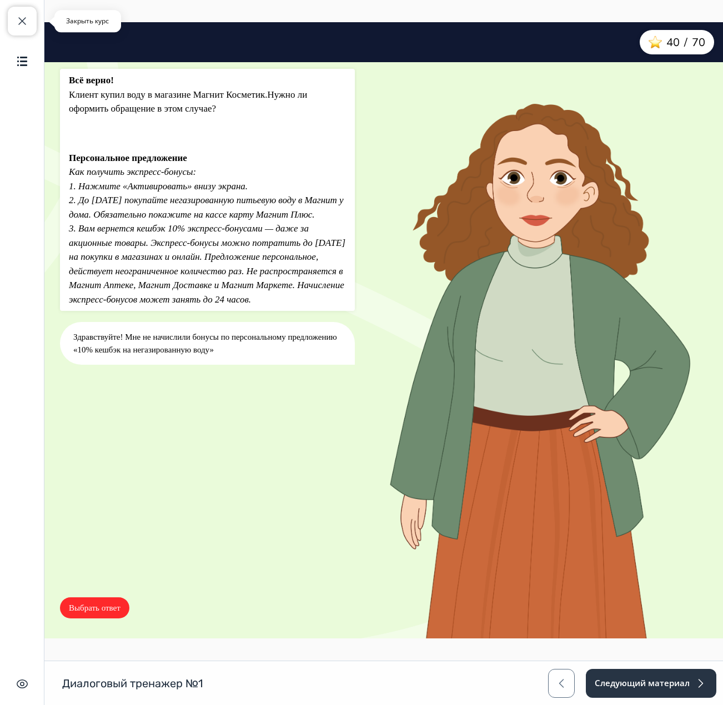
click at [35, 22] on button "Закрыть курс" at bounding box center [22, 21] width 29 height 29
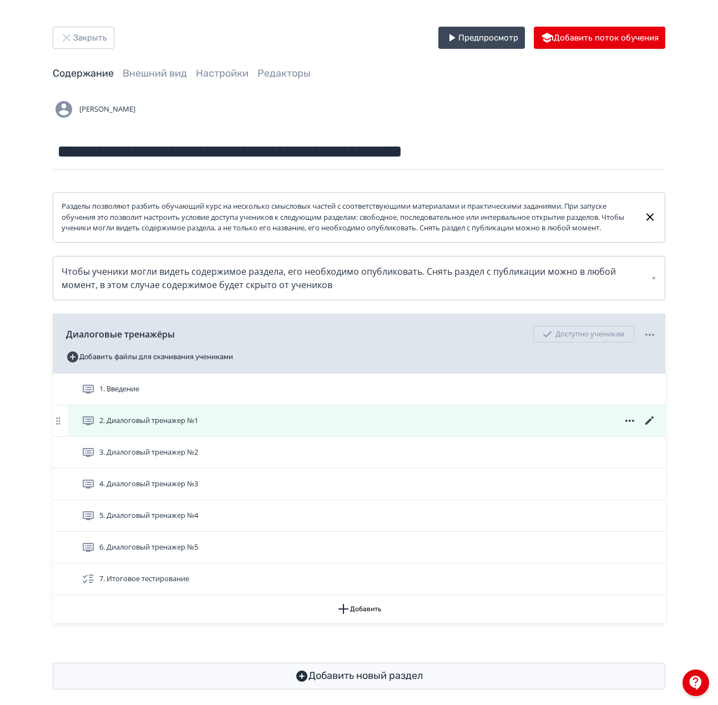
click at [650, 427] on icon at bounding box center [649, 420] width 13 height 13
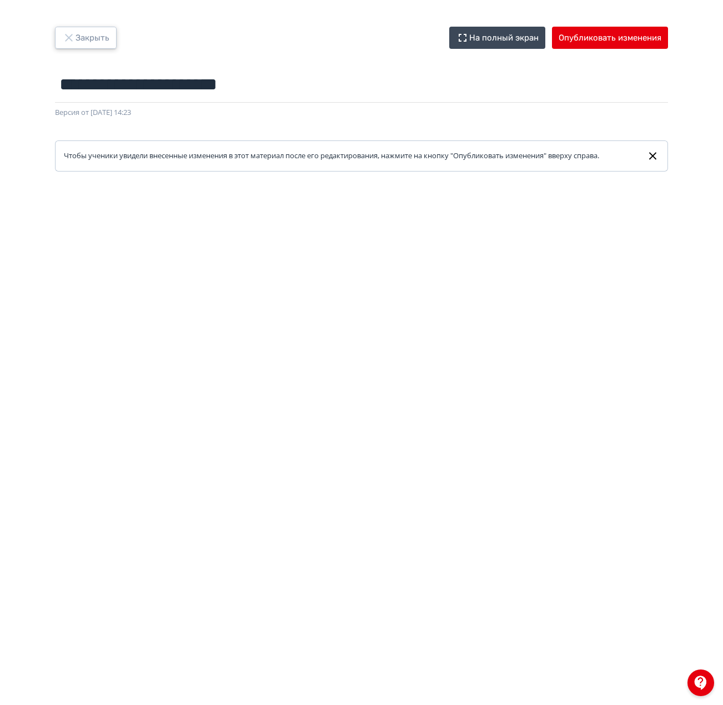
click at [84, 33] on button "Закрыть" at bounding box center [86, 38] width 62 height 22
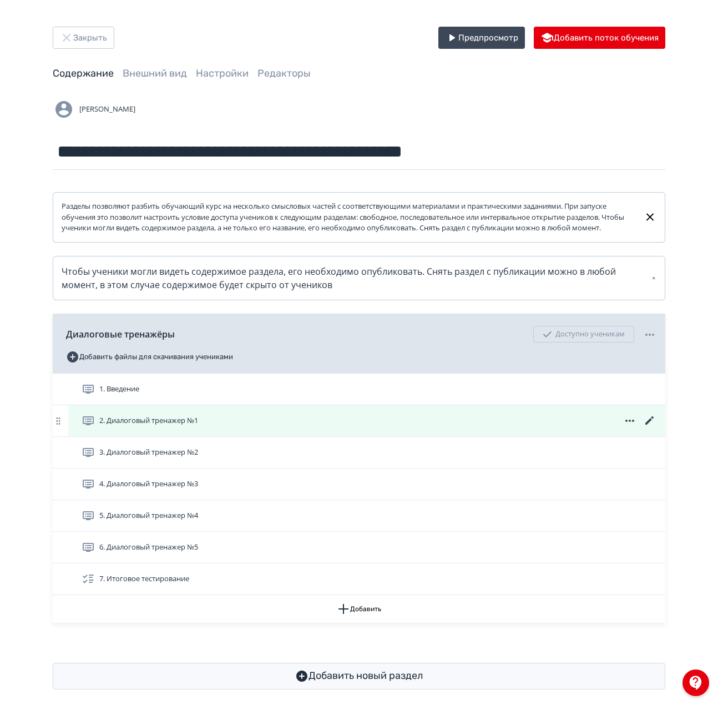
click at [649, 427] on icon at bounding box center [649, 420] width 13 height 13
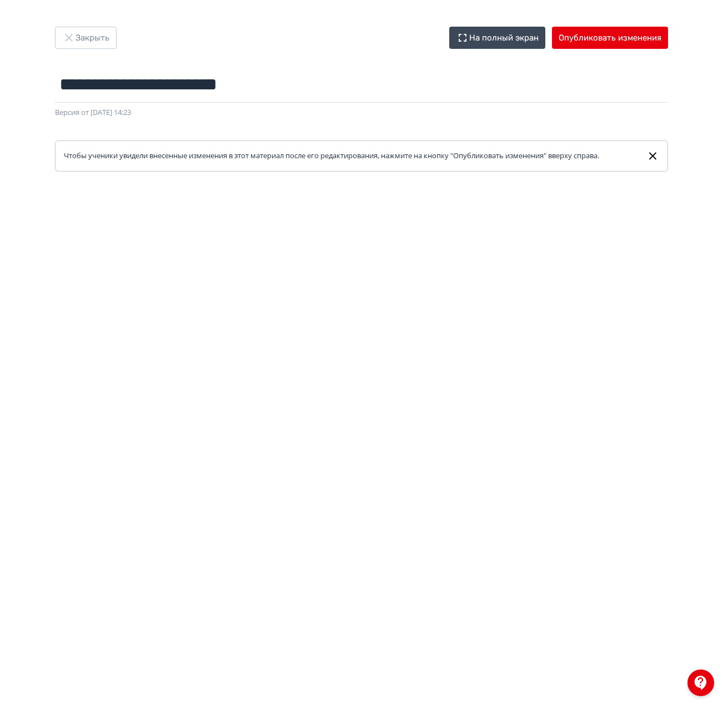
click at [339, 51] on div "**********" at bounding box center [361, 99] width 666 height 145
